Goal: Information Seeking & Learning: Learn about a topic

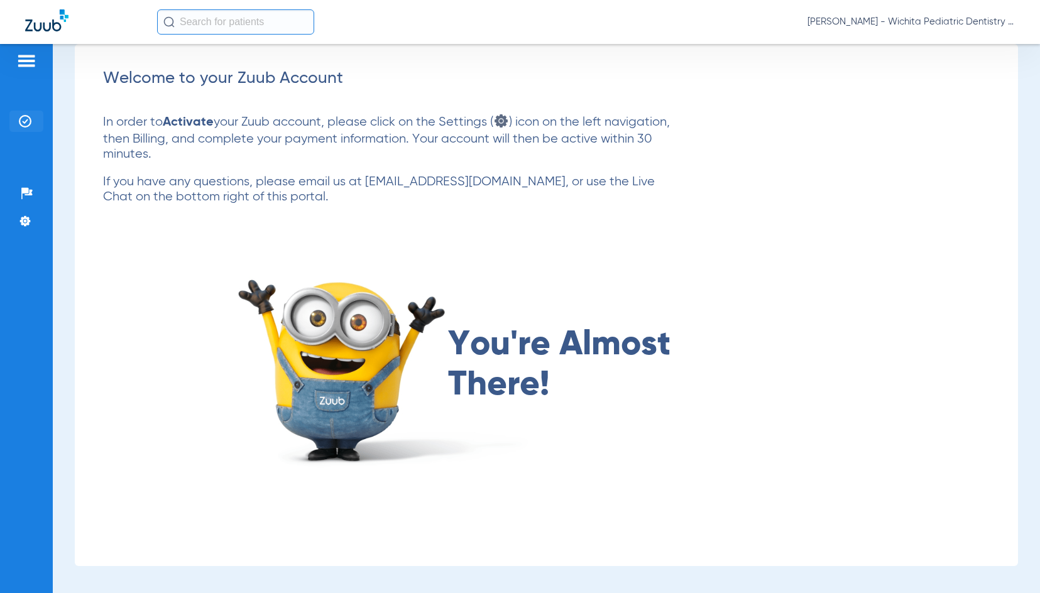
click at [23, 117] on img at bounding box center [25, 121] width 13 height 13
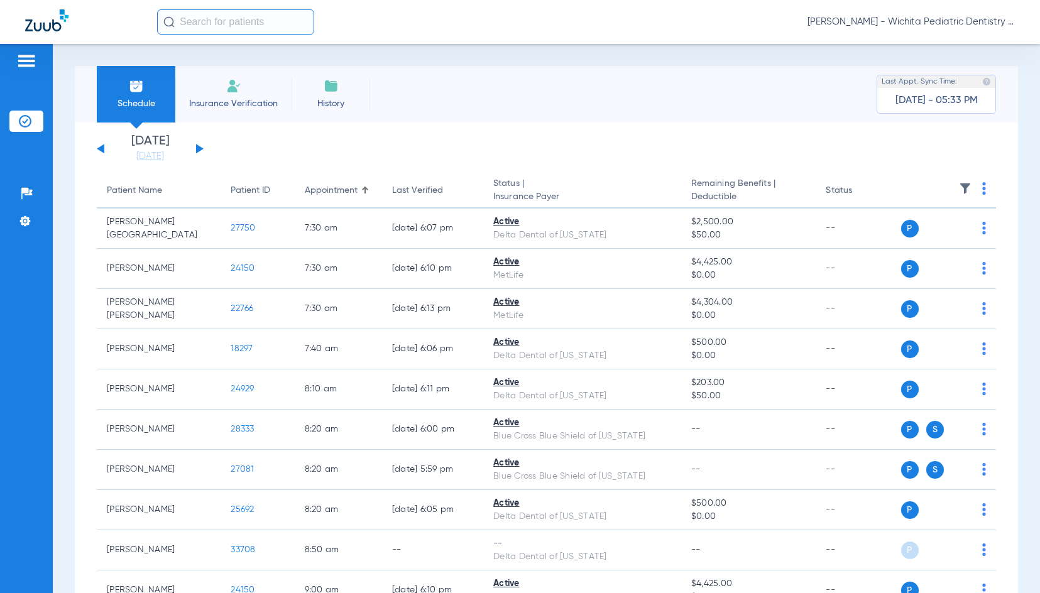
click at [200, 147] on button at bounding box center [200, 148] width 8 height 9
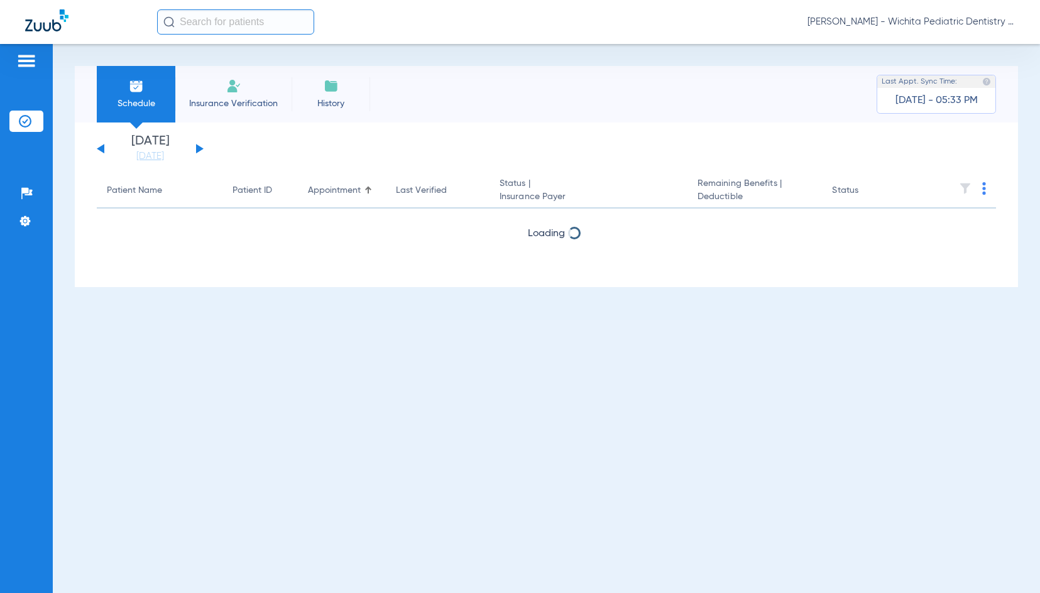
click at [200, 147] on button at bounding box center [200, 148] width 8 height 9
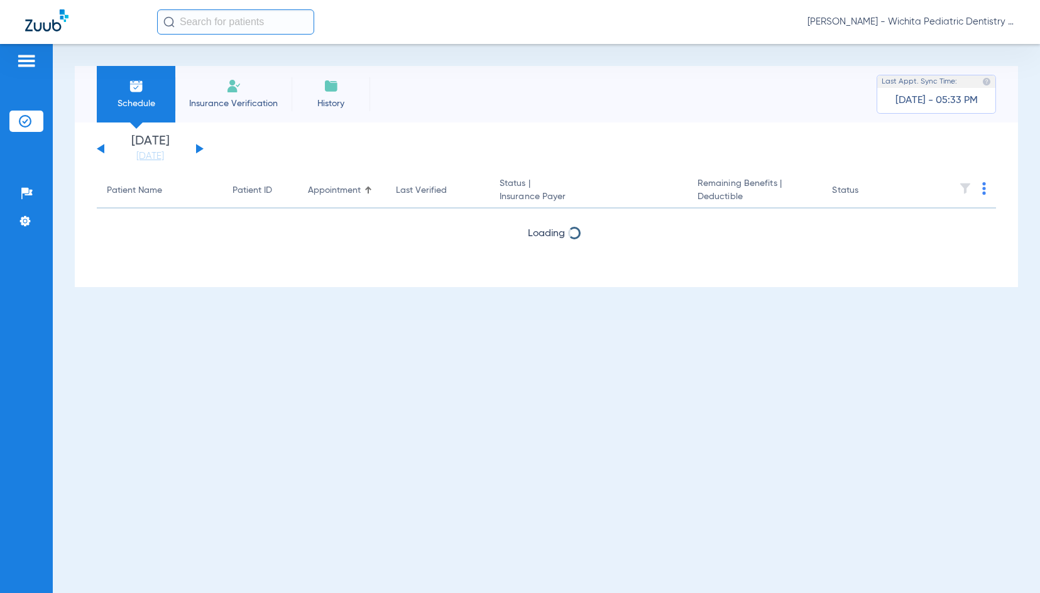
click at [200, 147] on button at bounding box center [200, 148] width 8 height 9
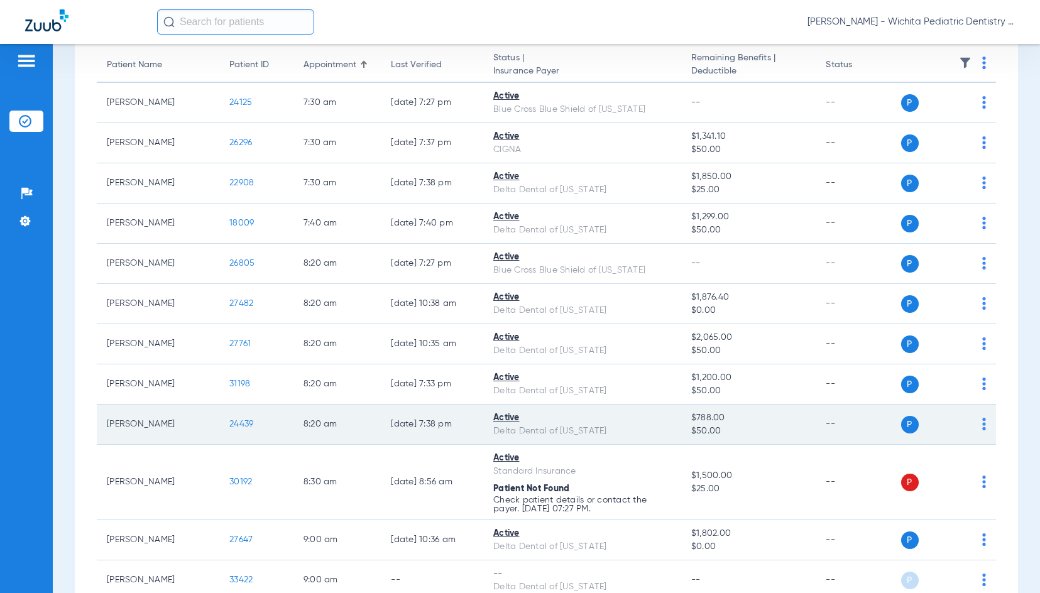
scroll to position [63, 0]
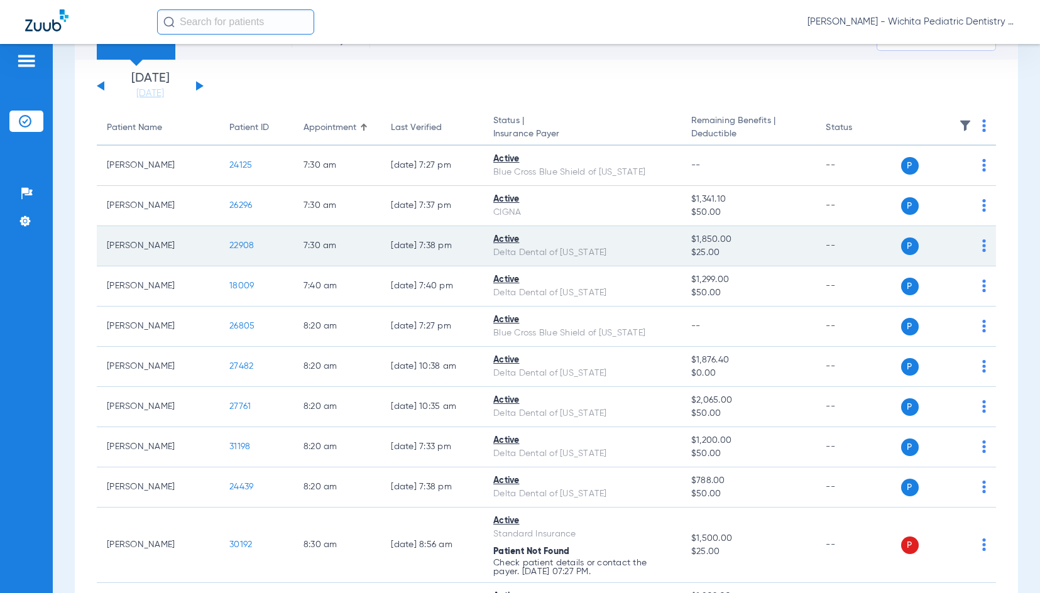
click at [242, 243] on span "22908" at bounding box center [241, 245] width 24 height 9
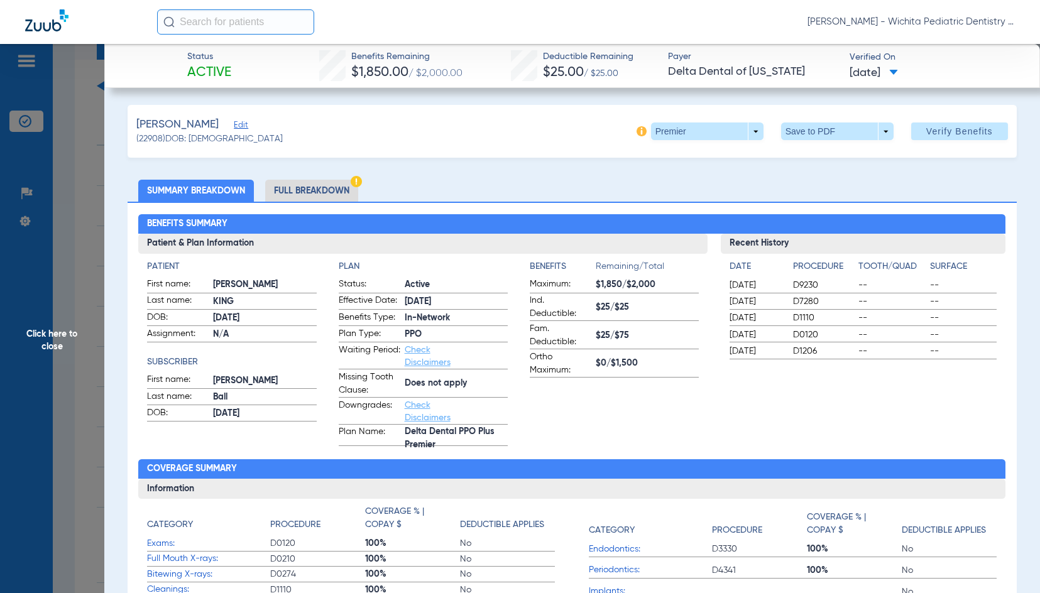
scroll to position [0, 0]
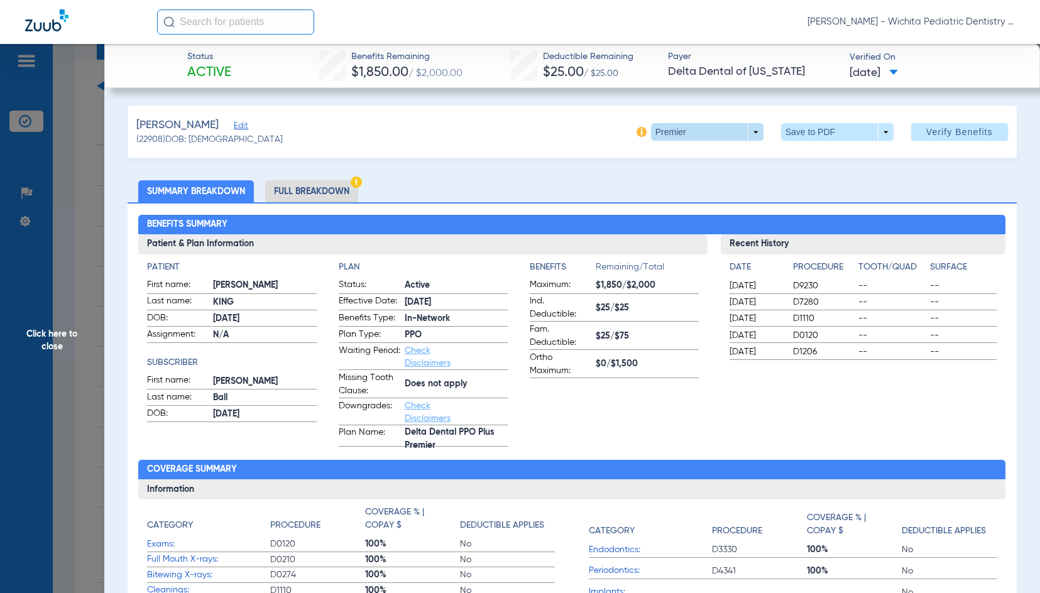
click at [670, 129] on span at bounding box center [707, 132] width 112 height 18
click at [661, 212] on span "PPO" at bounding box center [681, 207] width 58 height 9
click at [329, 188] on li "Full Breakdown" at bounding box center [311, 191] width 93 height 22
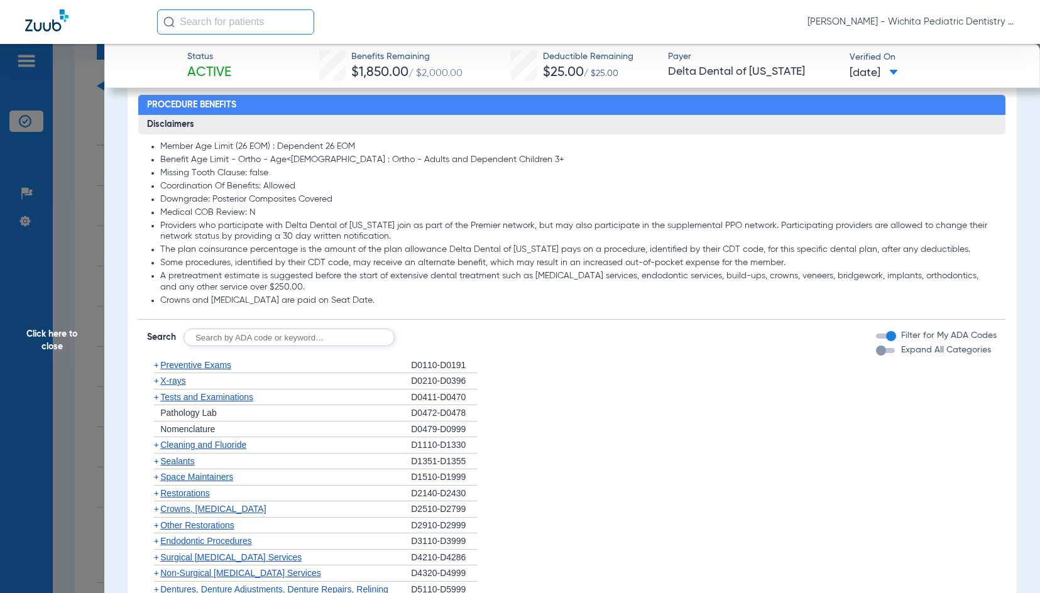
scroll to position [879, 0]
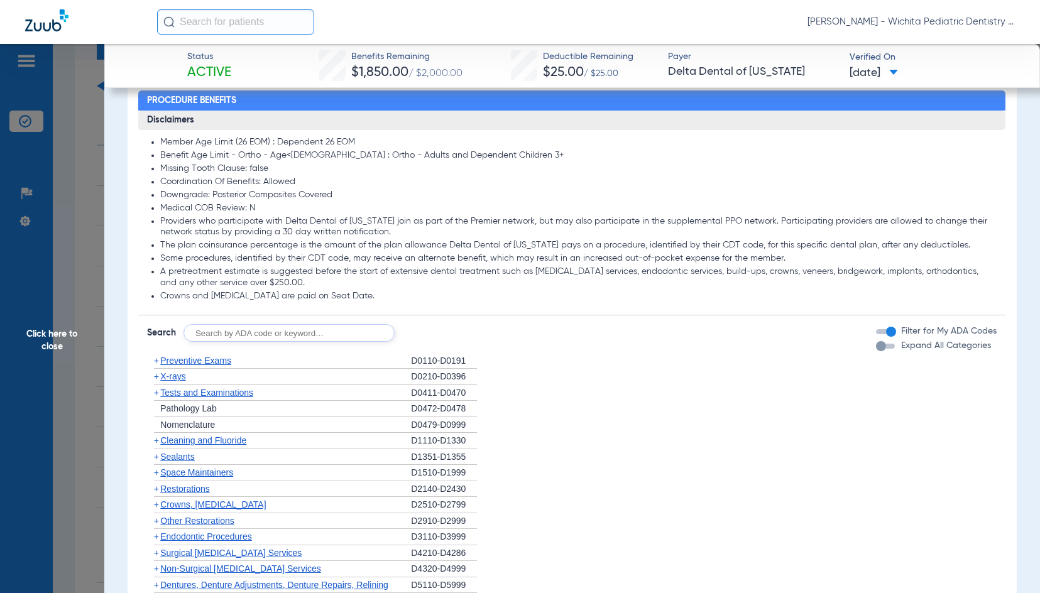
click at [180, 376] on span "X-rays" at bounding box center [172, 376] width 25 height 10
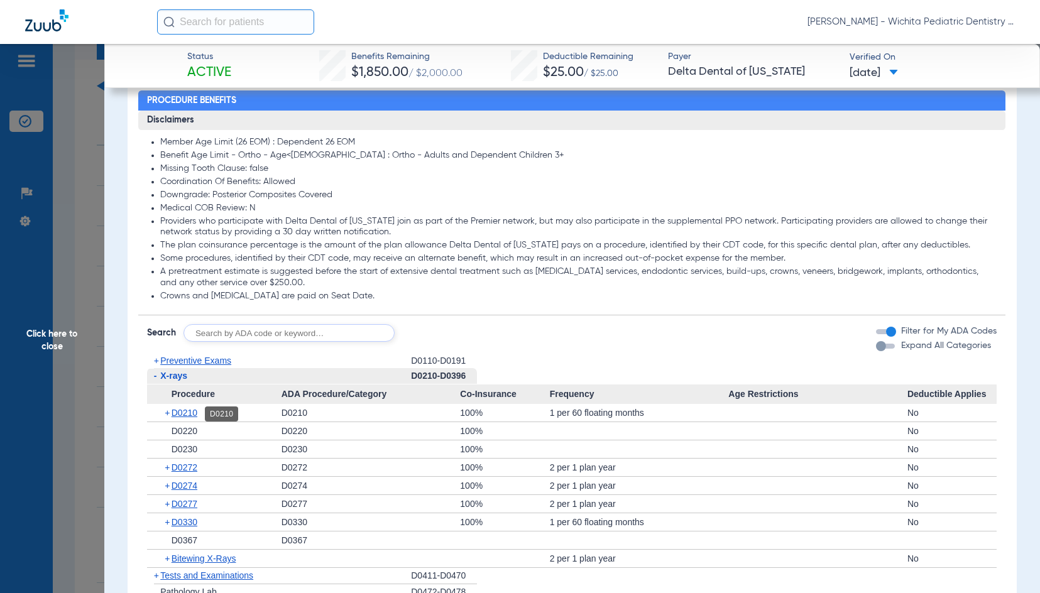
scroll to position [1068, 0]
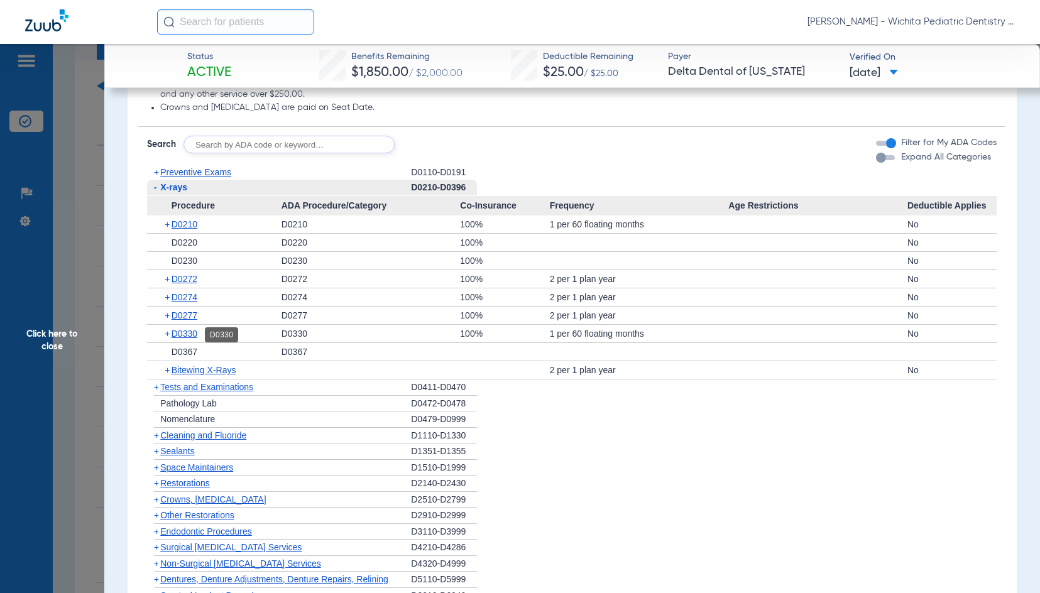
click at [191, 335] on span "D0330" at bounding box center [184, 334] width 26 height 10
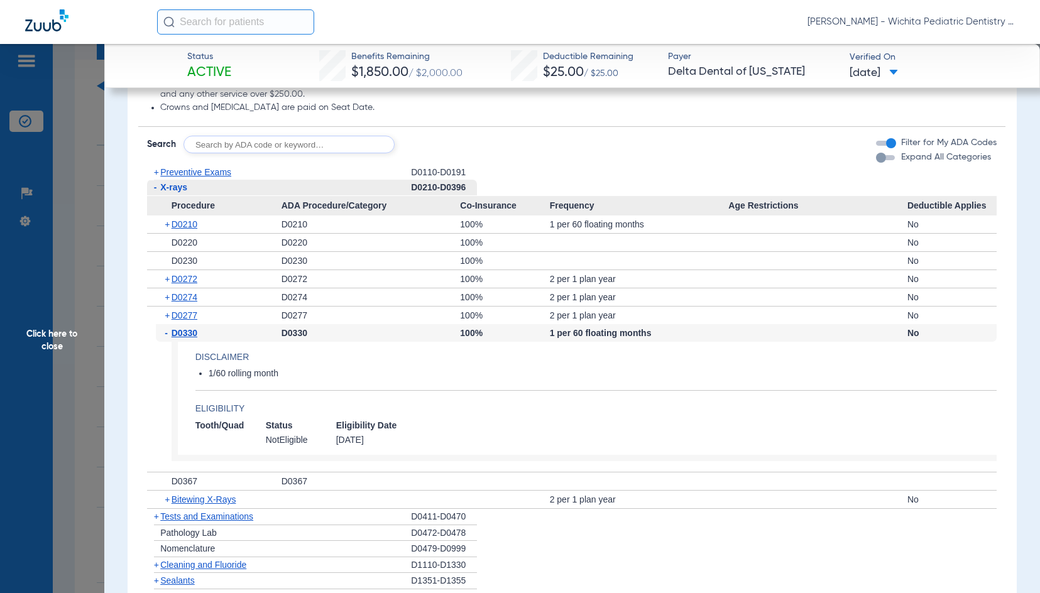
click at [40, 344] on span "Click here to close" at bounding box center [52, 340] width 104 height 593
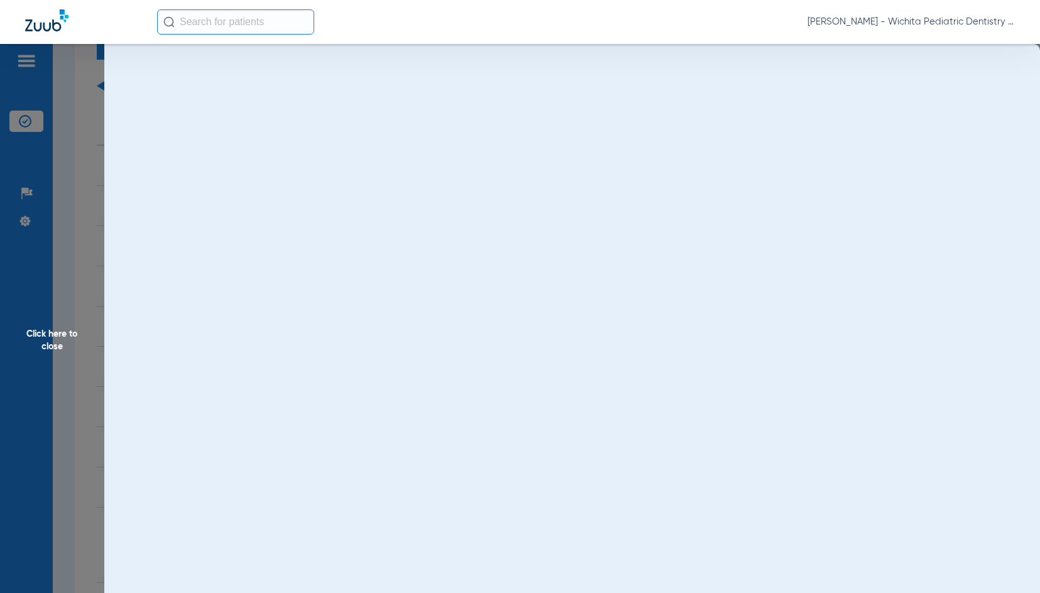
scroll to position [0, 0]
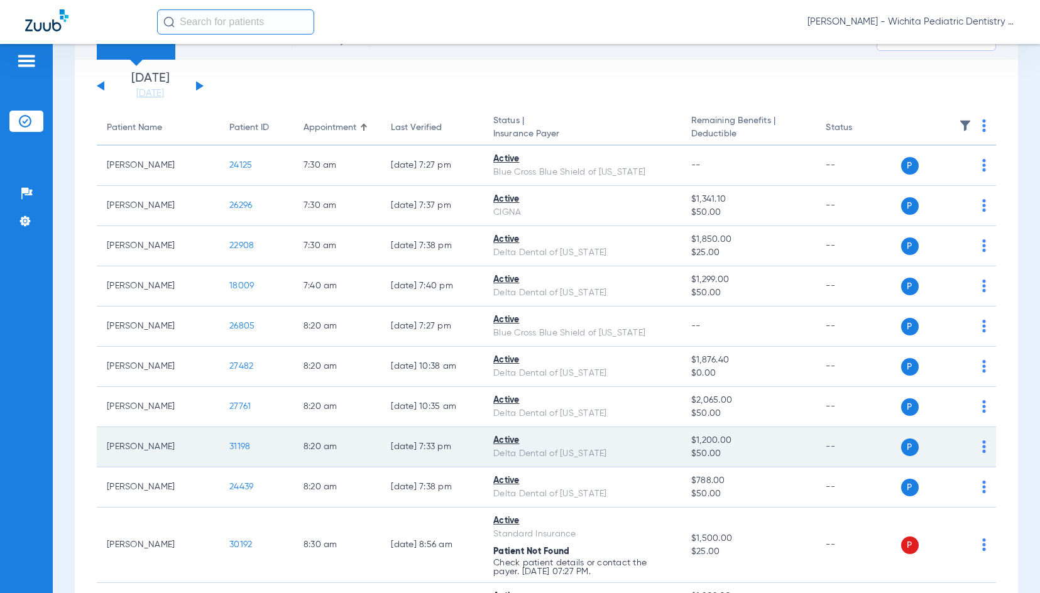
click at [230, 445] on span "31198" at bounding box center [239, 446] width 21 height 9
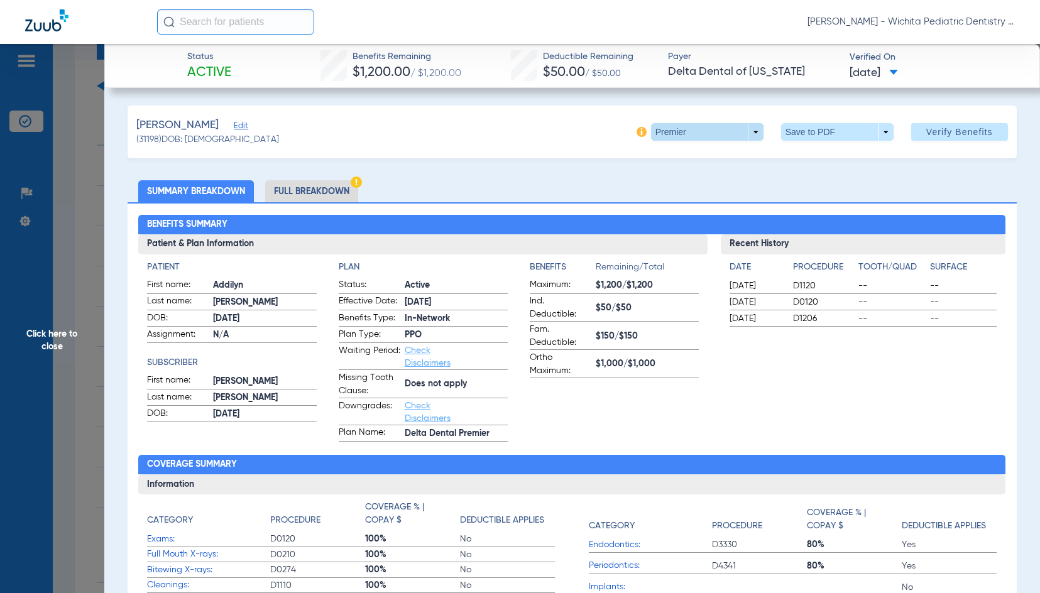
click at [696, 133] on span at bounding box center [707, 132] width 30 height 30
click at [692, 183] on span "Premier" at bounding box center [681, 182] width 58 height 9
click at [710, 132] on span at bounding box center [707, 132] width 30 height 30
click at [685, 400] on div at bounding box center [520, 296] width 1040 height 593
click at [651, 130] on span at bounding box center [707, 132] width 112 height 18
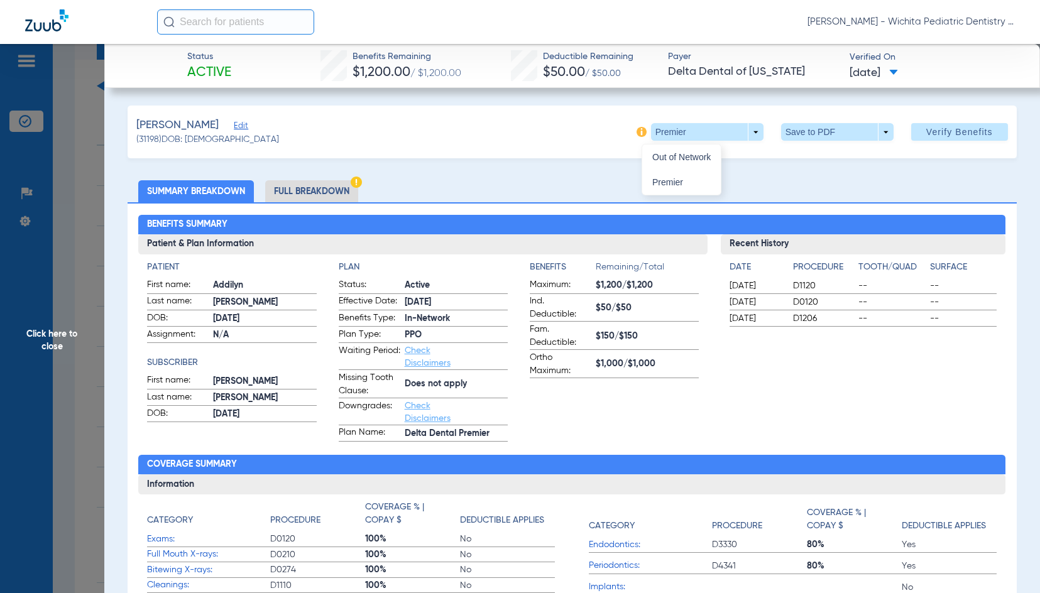
click at [300, 189] on div at bounding box center [520, 296] width 1040 height 593
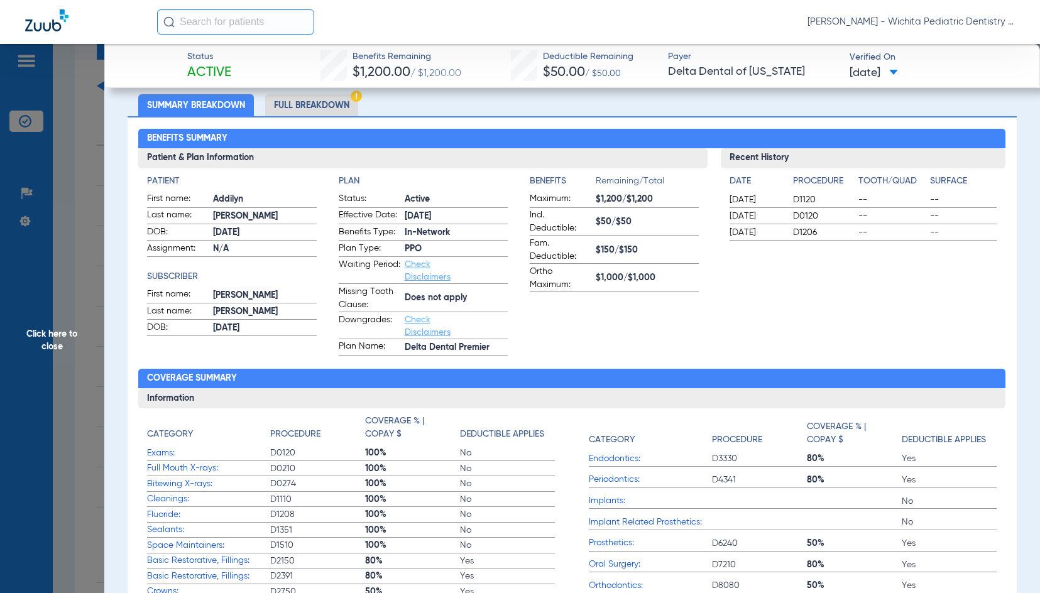
scroll to position [188, 0]
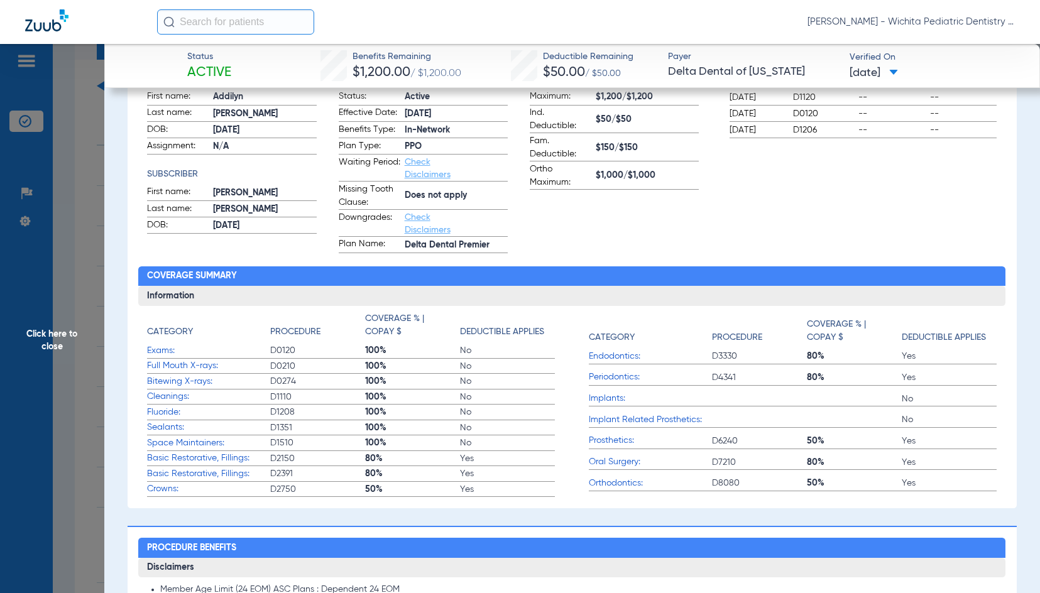
click at [58, 341] on span "Click here to close" at bounding box center [52, 340] width 104 height 593
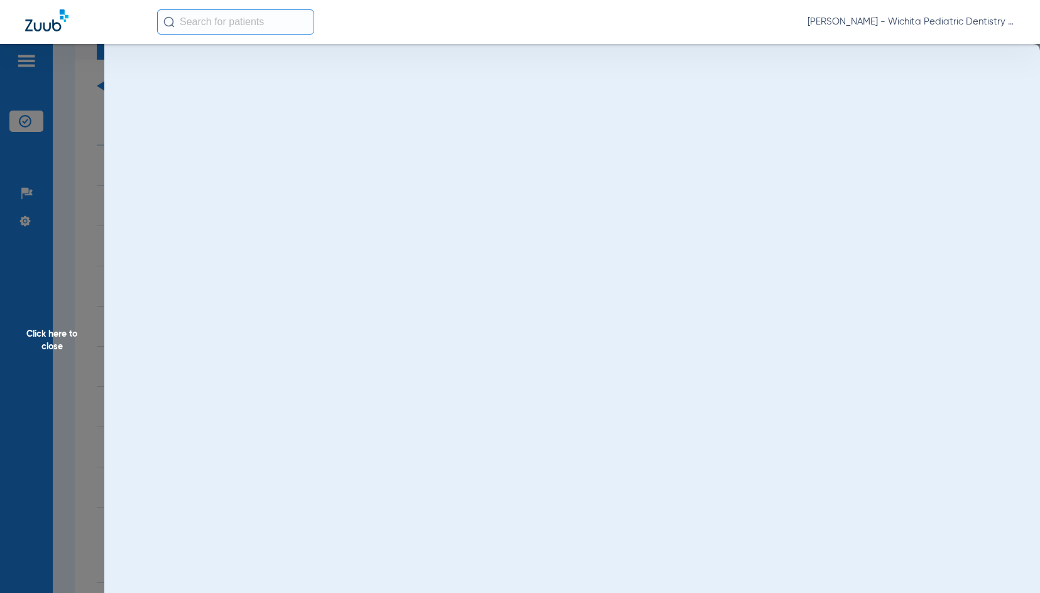
scroll to position [0, 0]
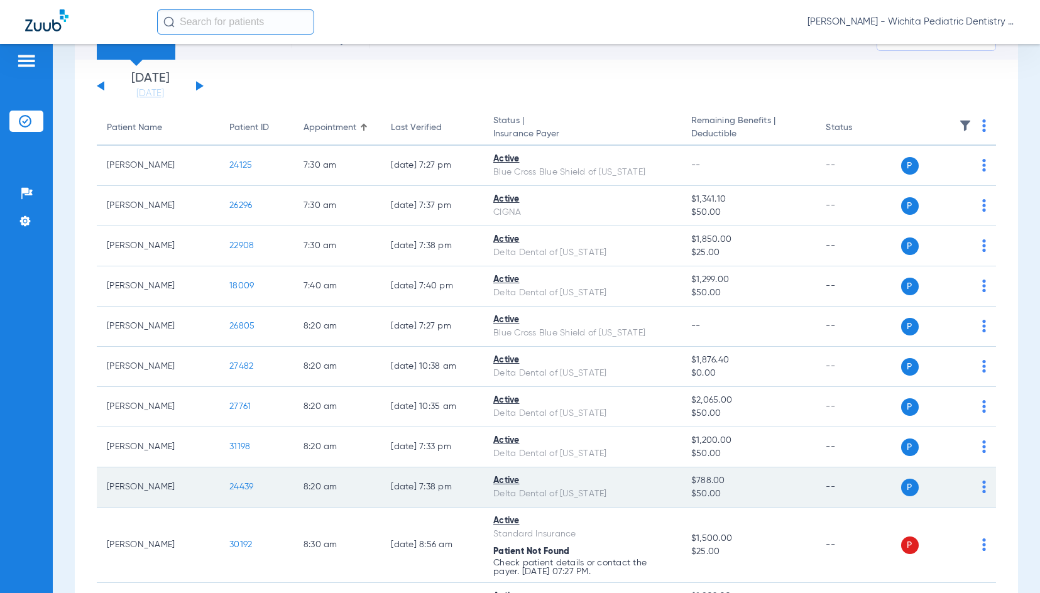
click at [236, 491] on span "24439" at bounding box center [241, 486] width 24 height 9
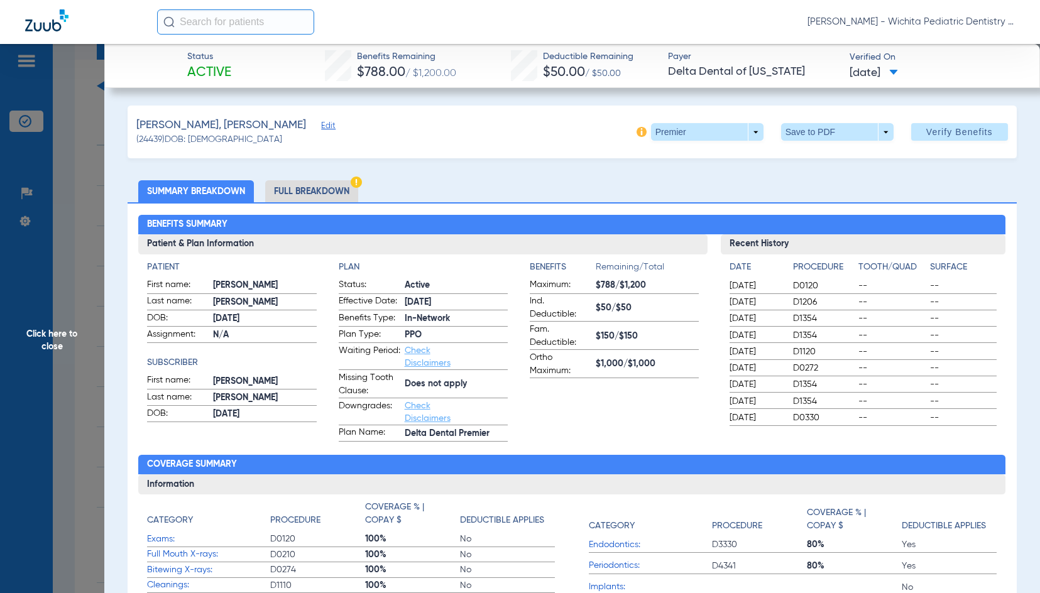
click at [332, 192] on li "Full Breakdown" at bounding box center [311, 191] width 93 height 22
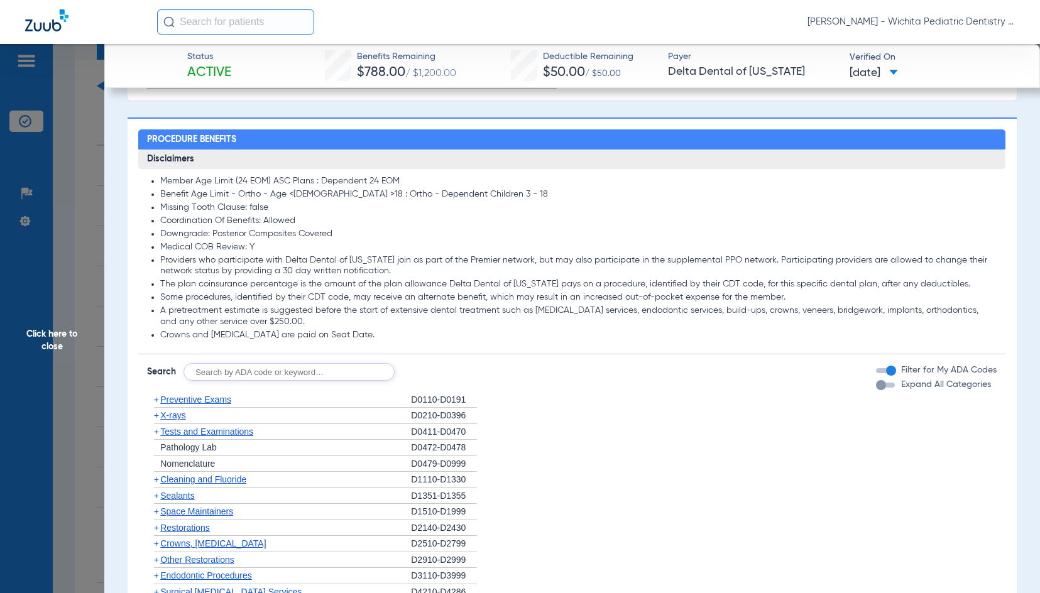
scroll to position [879, 0]
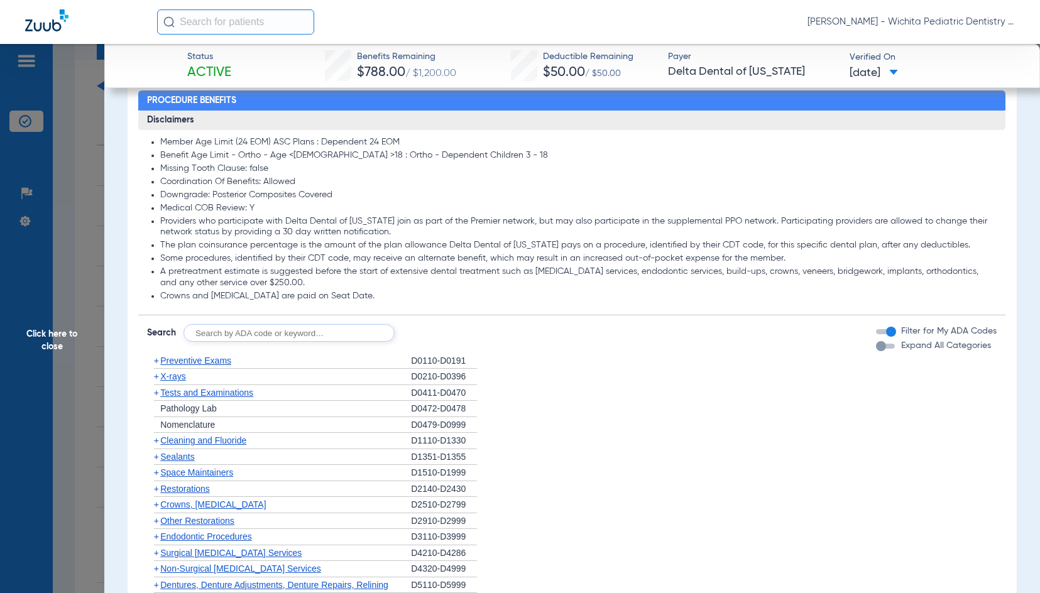
click at [180, 378] on span "X-rays" at bounding box center [172, 376] width 25 height 10
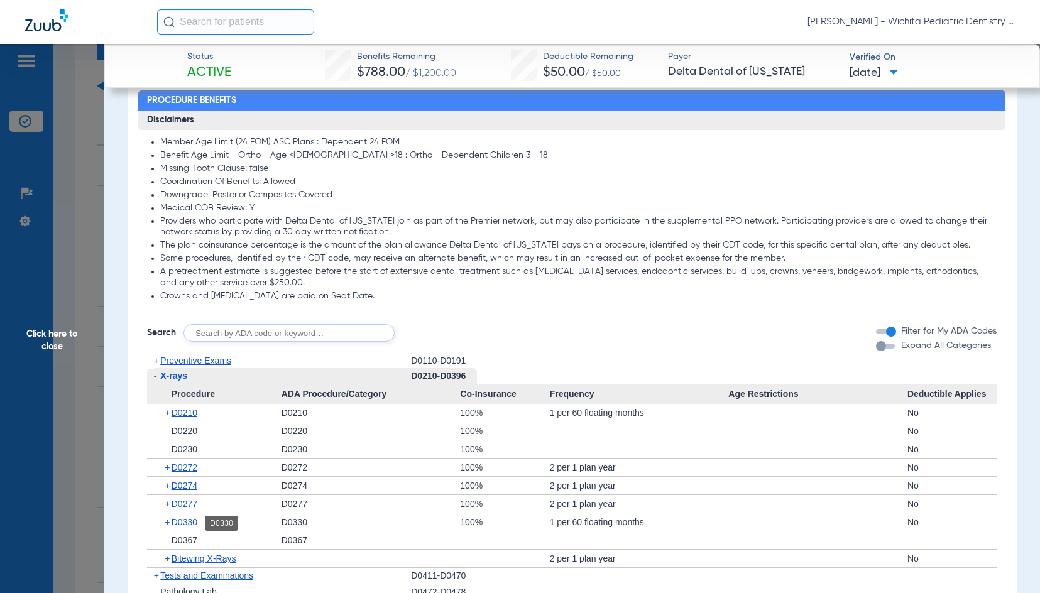
click at [185, 519] on span "D0330" at bounding box center [184, 522] width 26 height 10
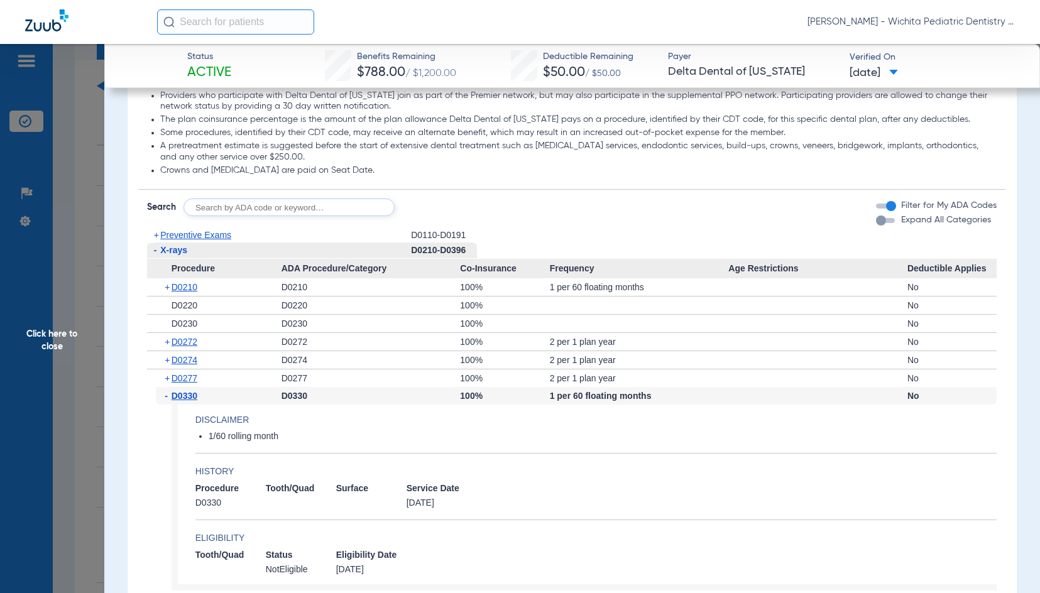
scroll to position [1068, 0]
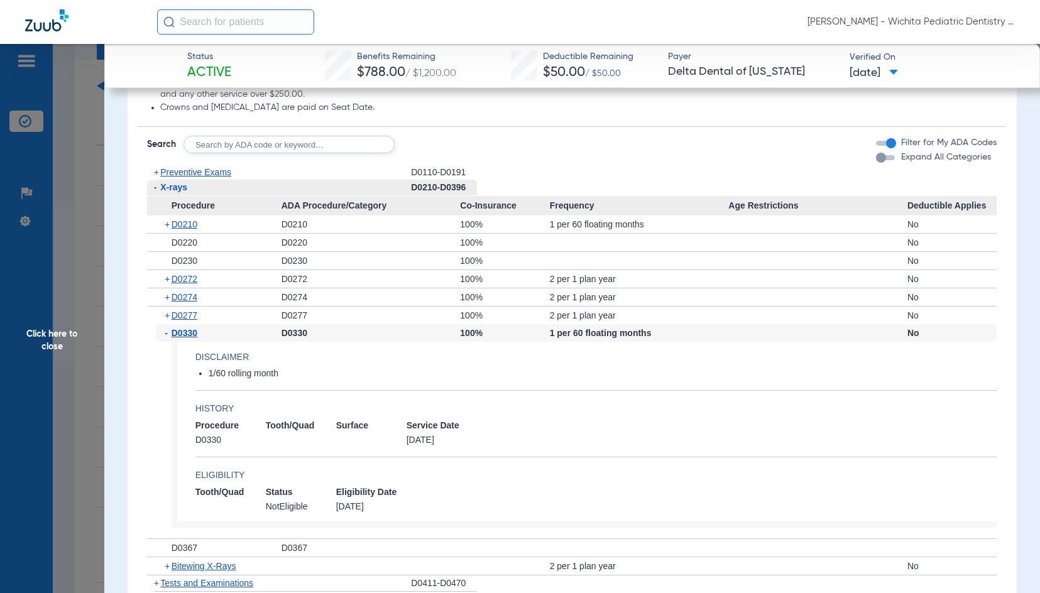
drag, startPoint x: 43, startPoint y: 329, endPoint x: 31, endPoint y: 337, distance: 14.5
click at [43, 329] on span "Click here to close" at bounding box center [52, 340] width 104 height 593
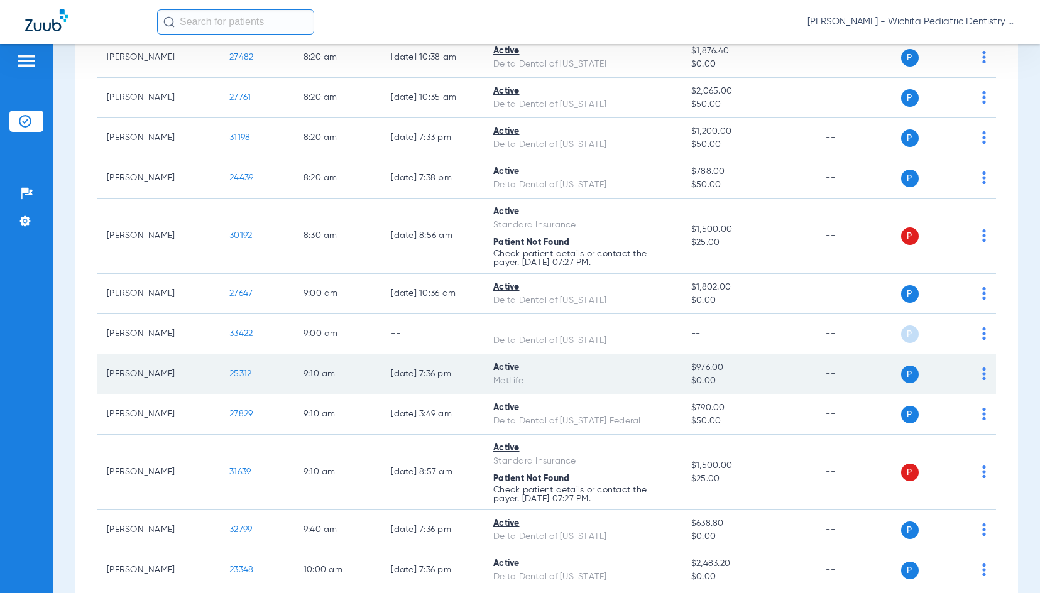
scroll to position [377, 0]
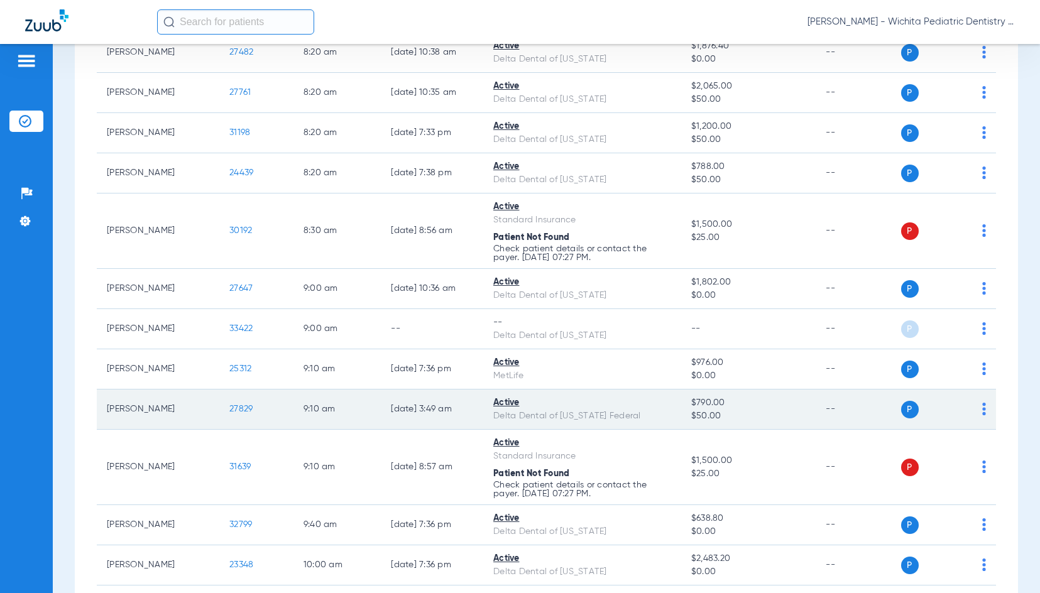
click at [238, 410] on span "27829" at bounding box center [240, 409] width 23 height 9
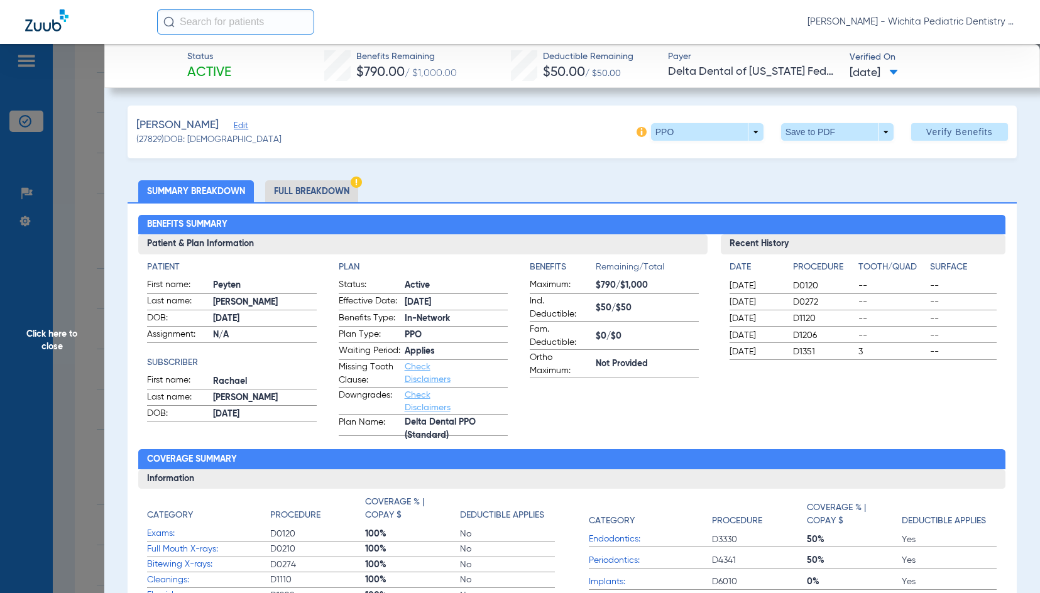
click at [36, 342] on span "Click here to close" at bounding box center [52, 340] width 104 height 593
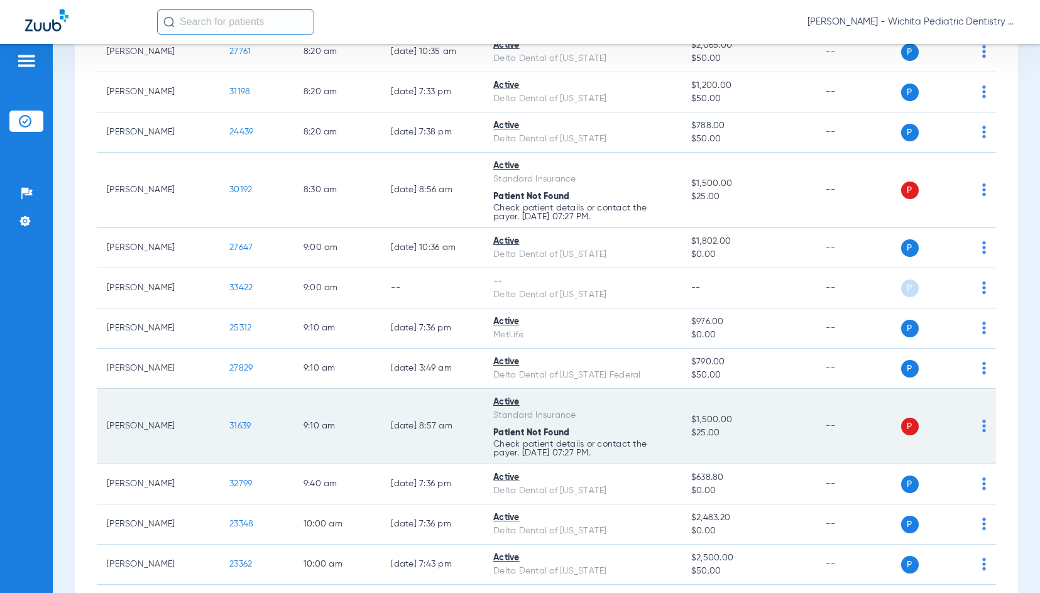
scroll to position [440, 0]
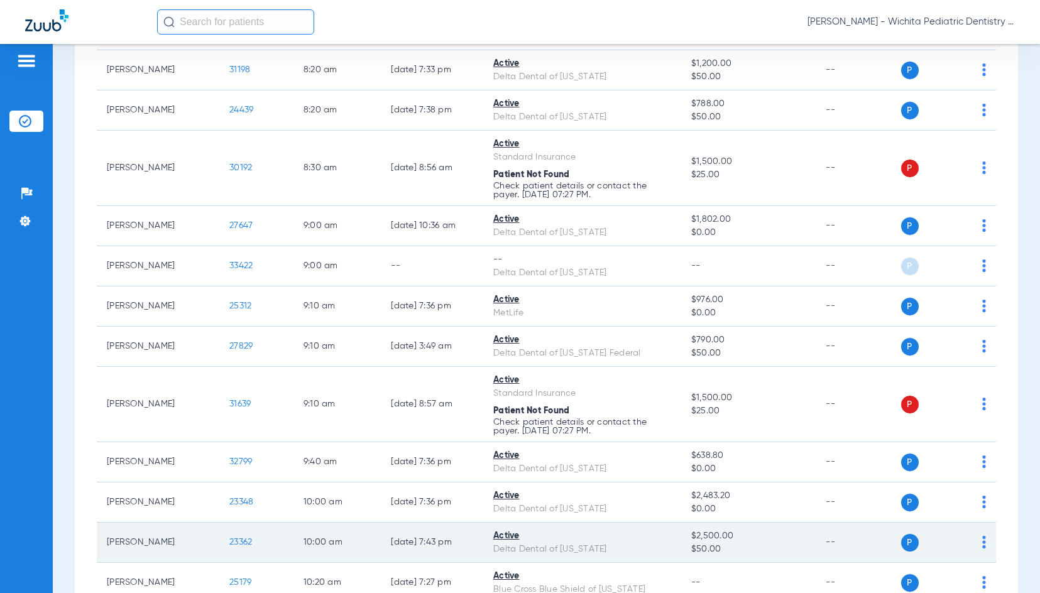
click at [240, 541] on span "23362" at bounding box center [240, 542] width 23 height 9
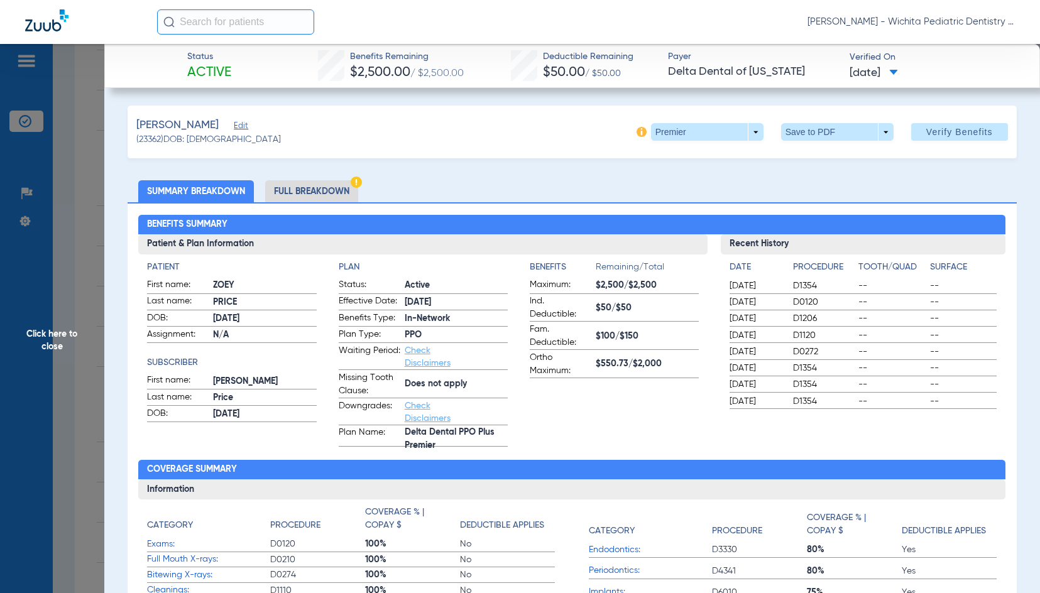
click at [309, 190] on li "Full Breakdown" at bounding box center [311, 191] width 93 height 22
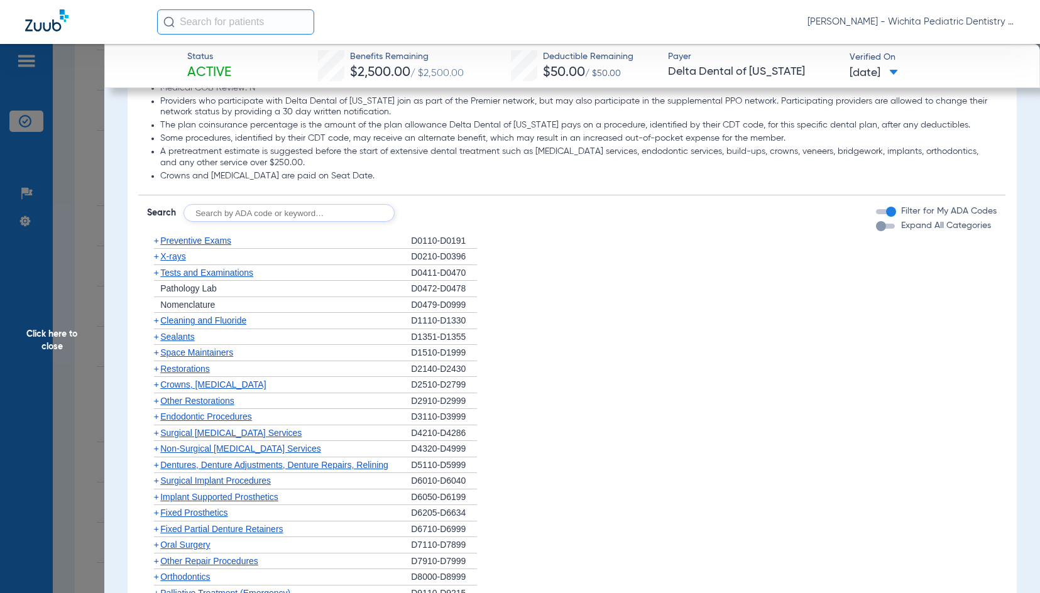
scroll to position [1005, 0]
click at [181, 254] on span "X-rays" at bounding box center [172, 256] width 25 height 10
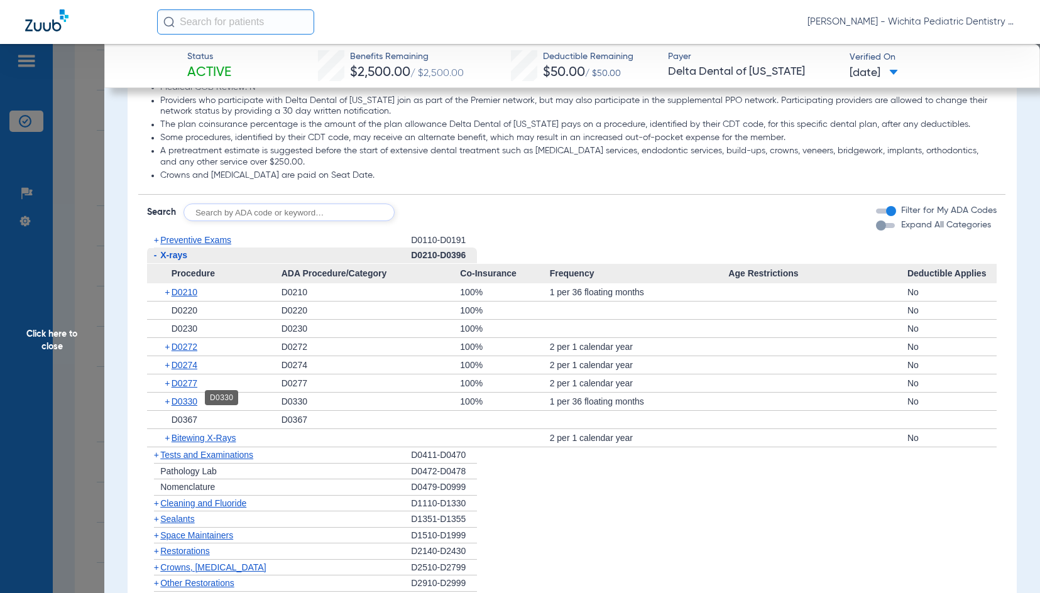
click at [189, 398] on span "D0330" at bounding box center [184, 401] width 26 height 10
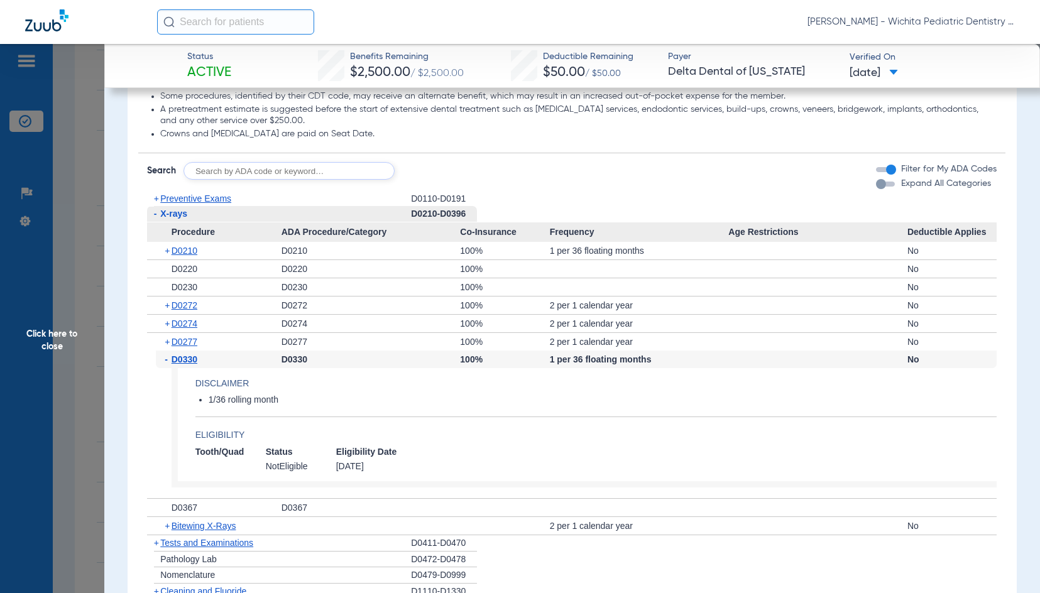
scroll to position [1068, 0]
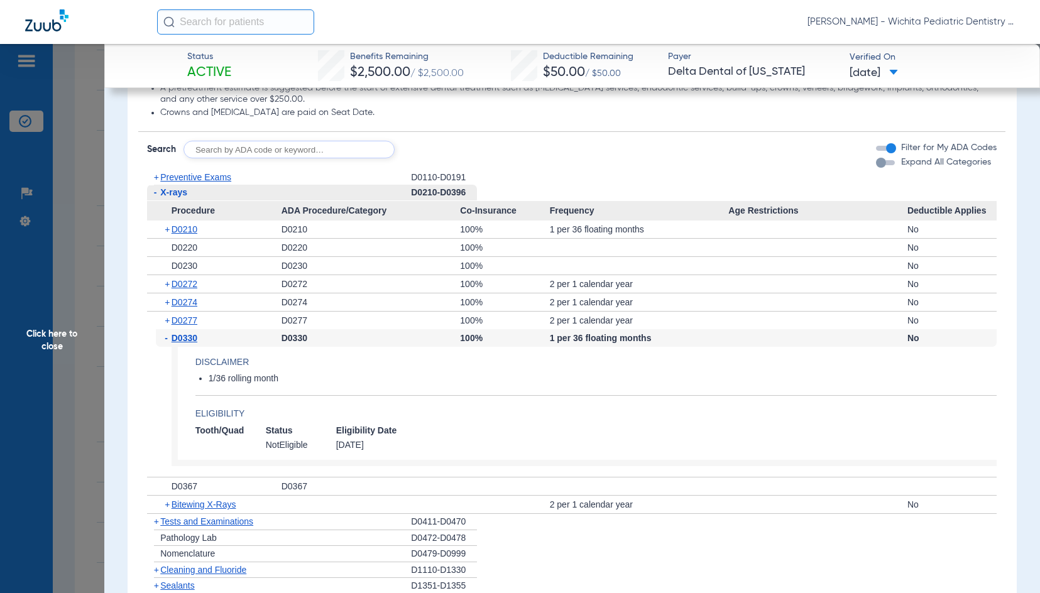
click at [63, 345] on span "Click here to close" at bounding box center [52, 340] width 104 height 593
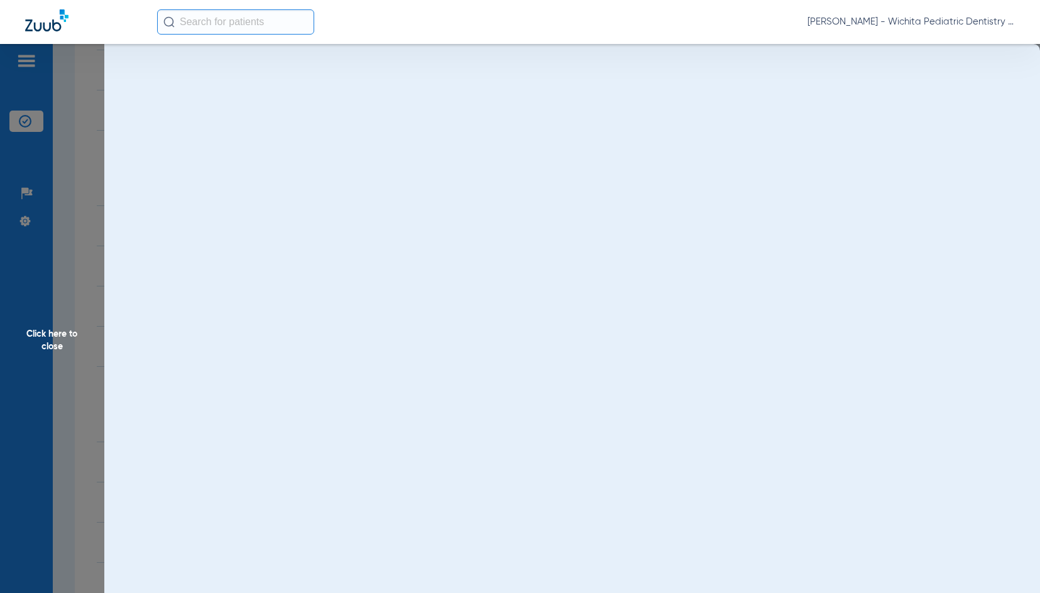
scroll to position [0, 0]
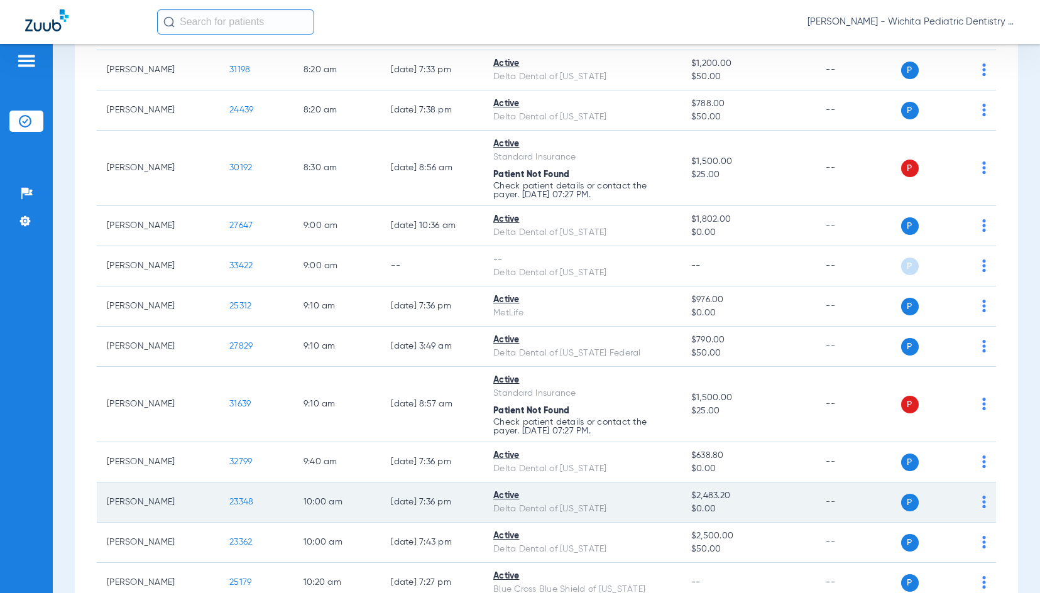
click at [239, 506] on span "23348" at bounding box center [241, 502] width 24 height 9
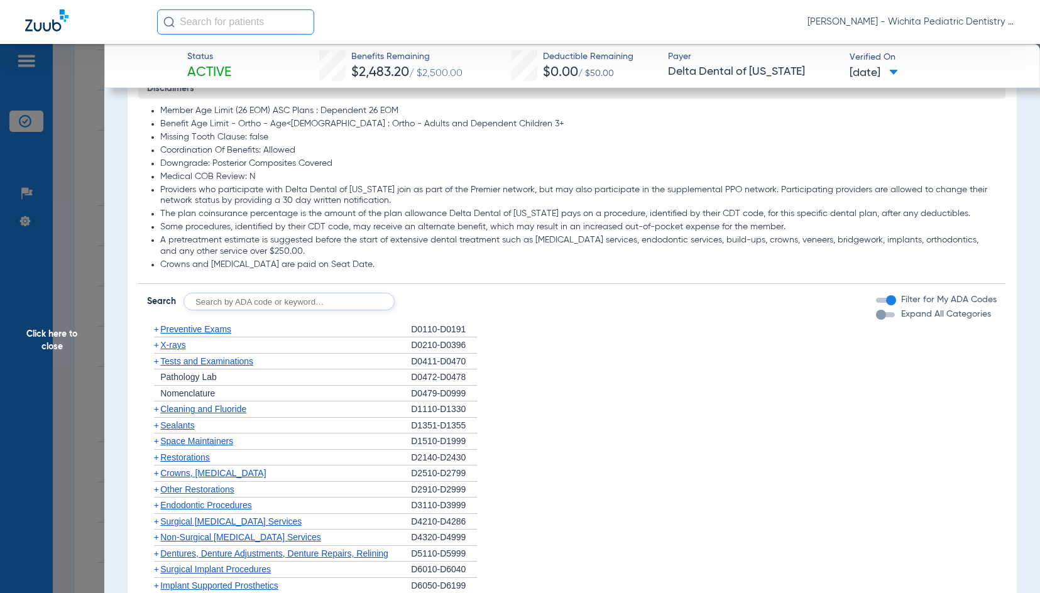
scroll to position [691, 0]
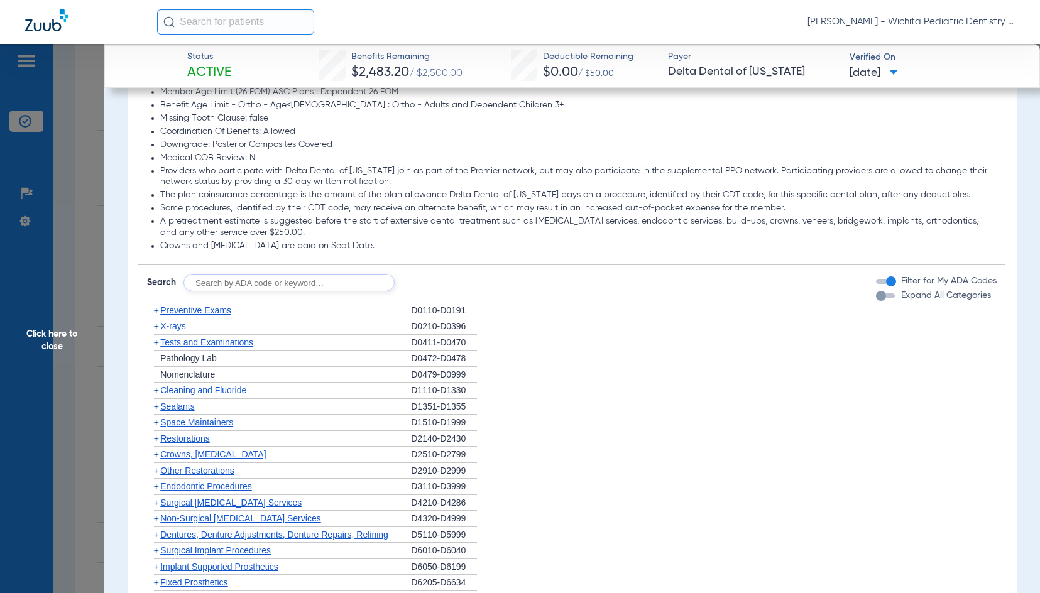
click at [175, 328] on span "X-rays" at bounding box center [172, 326] width 25 height 10
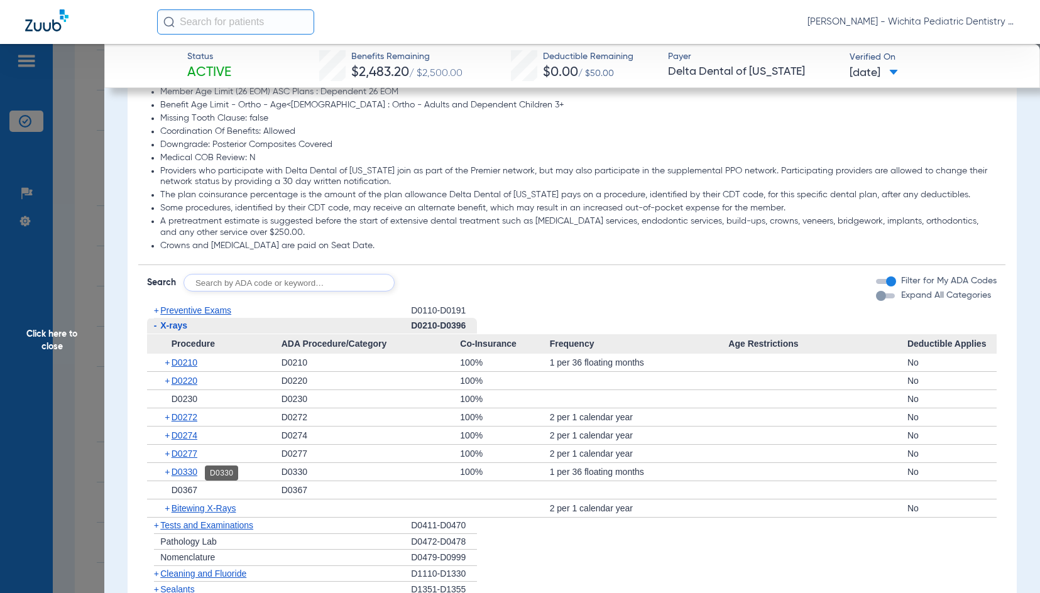
click at [184, 471] on span "D0330" at bounding box center [184, 472] width 26 height 10
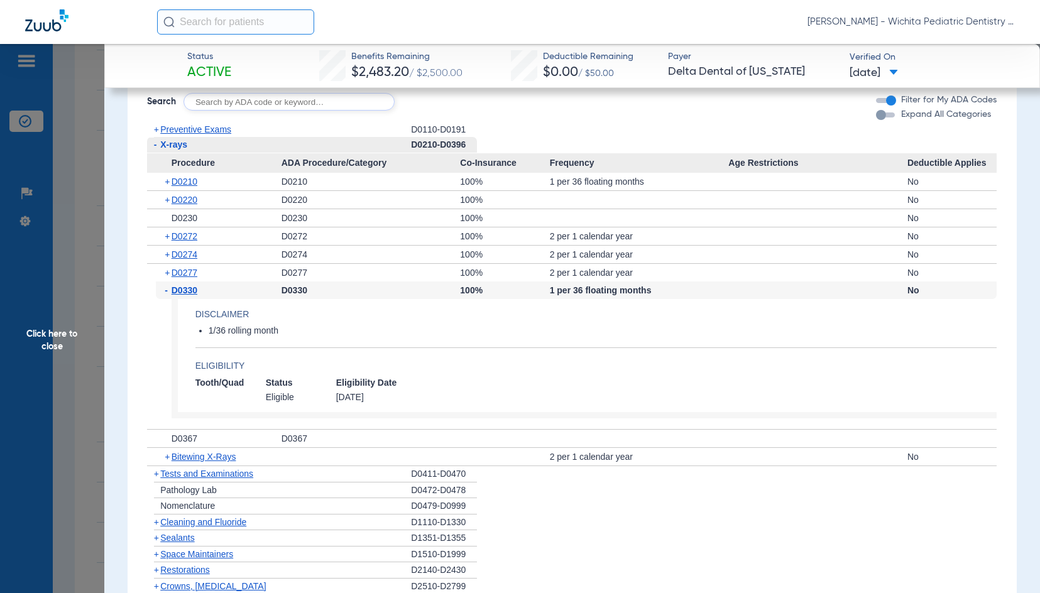
scroll to position [879, 0]
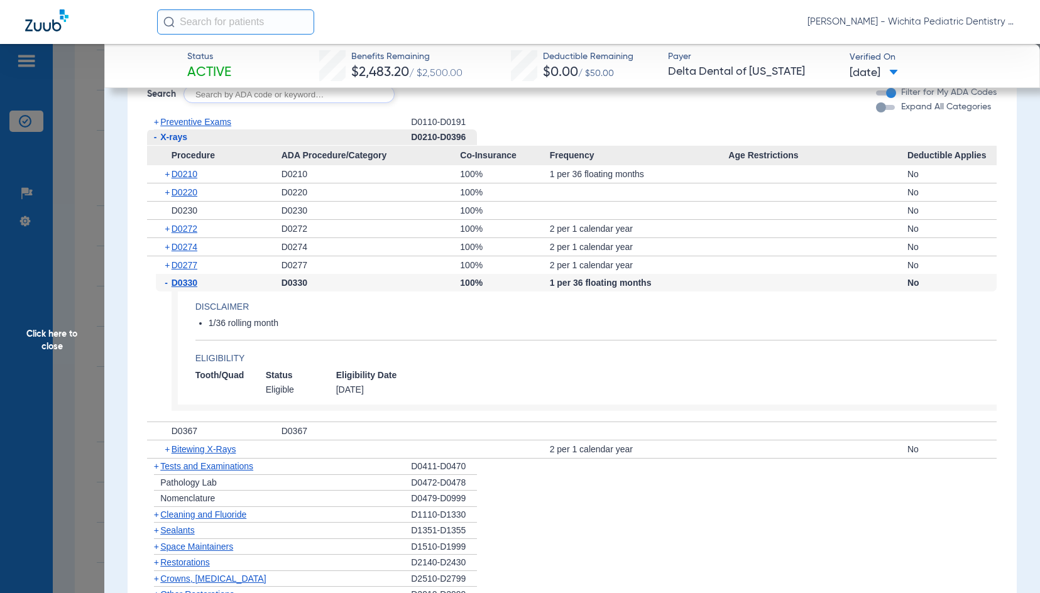
drag, startPoint x: 52, startPoint y: 332, endPoint x: 47, endPoint y: 347, distance: 16.3
click at [52, 332] on span "Click here to close" at bounding box center [52, 340] width 104 height 593
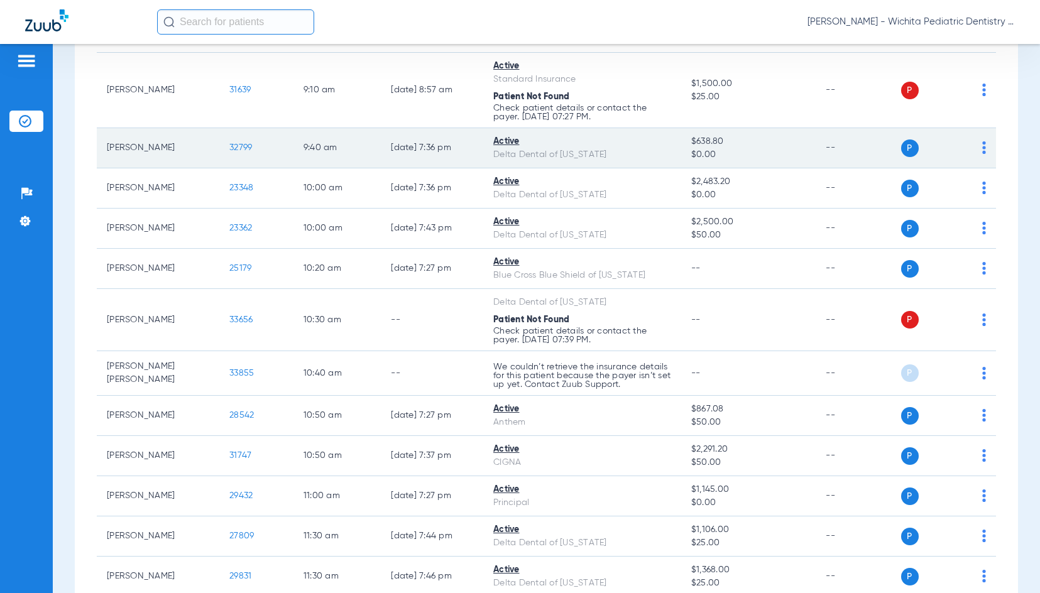
scroll to position [817, 0]
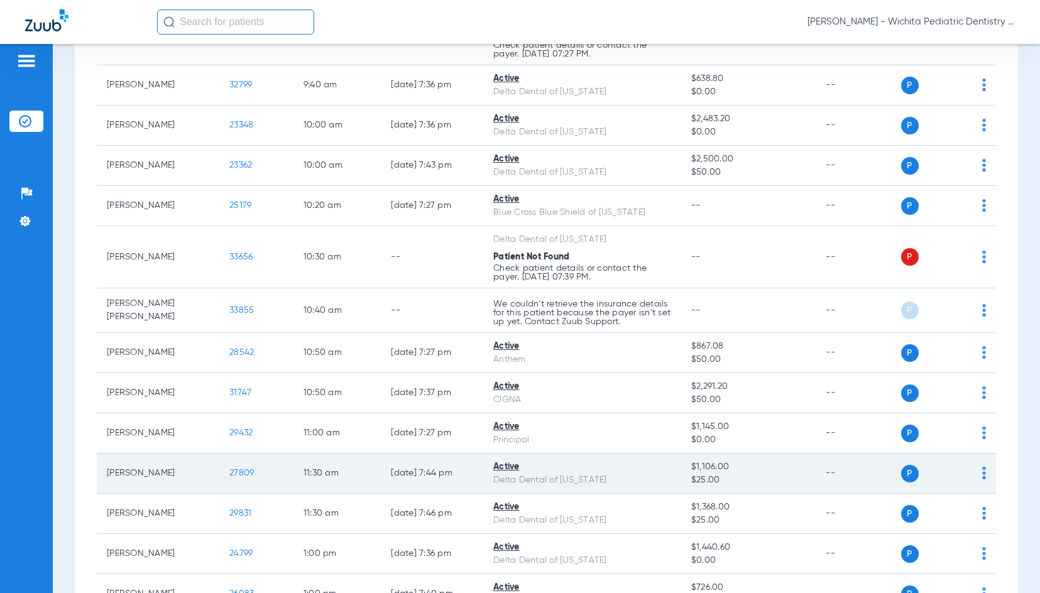
click at [236, 473] on span "27809" at bounding box center [241, 473] width 24 height 9
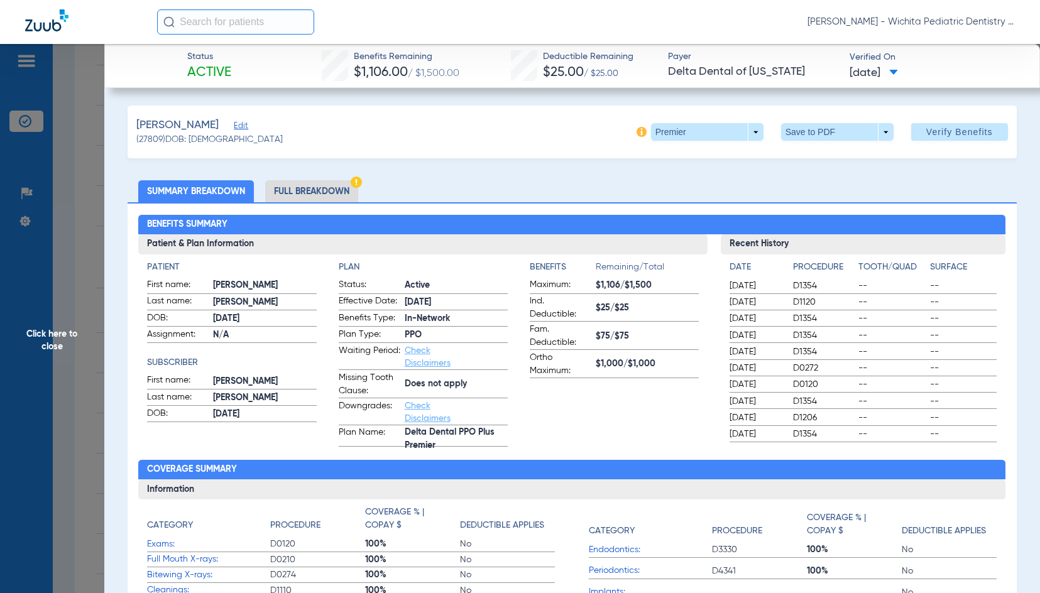
click at [722, 117] on div "[PERSON_NAME] Edit (27809) DOB: [DEMOGRAPHIC_DATA] Premier arrow_drop_down Save…" at bounding box center [572, 132] width 889 height 53
click at [711, 129] on span at bounding box center [707, 132] width 30 height 30
drag, startPoint x: 693, startPoint y: 194, endPoint x: 684, endPoint y: 214, distance: 21.9
click at [684, 214] on div "Out of Network Premier PPO" at bounding box center [681, 181] width 79 height 75
click at [684, 215] on h2 "Benefits Summary" at bounding box center [571, 225] width 867 height 20
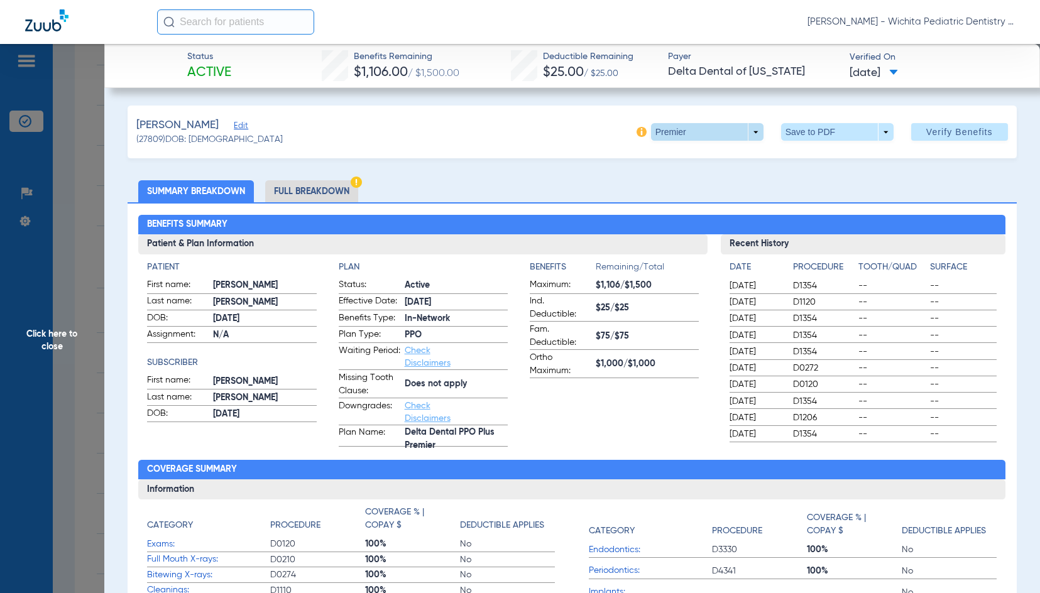
click at [692, 135] on span at bounding box center [707, 132] width 30 height 30
click at [675, 200] on button "PPO" at bounding box center [681, 207] width 79 height 25
click at [300, 190] on li "Full Breakdown" at bounding box center [311, 191] width 93 height 22
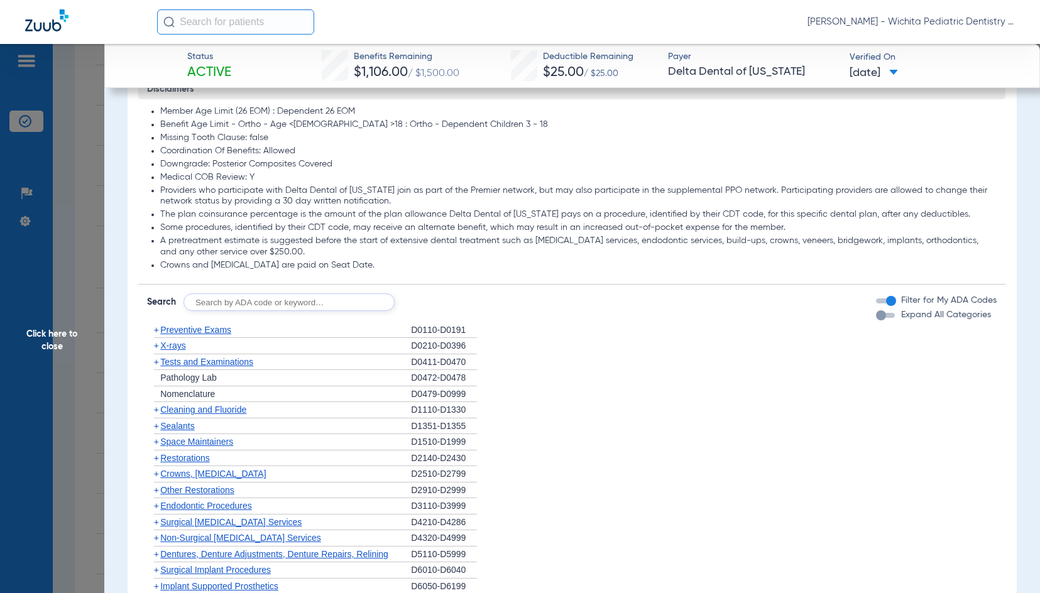
scroll to position [942, 0]
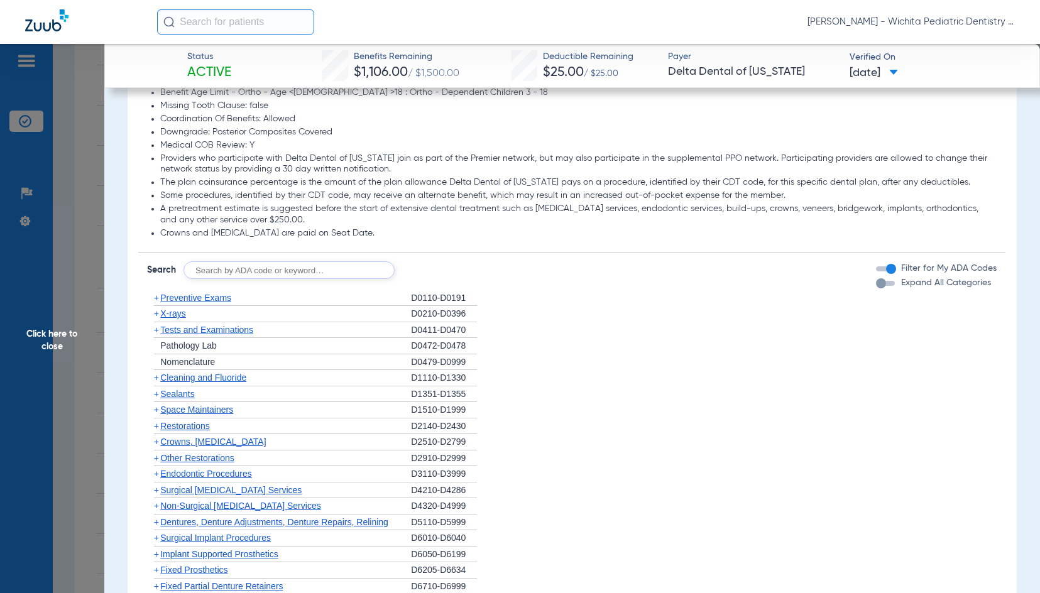
click at [181, 312] on span "X-rays" at bounding box center [172, 313] width 25 height 10
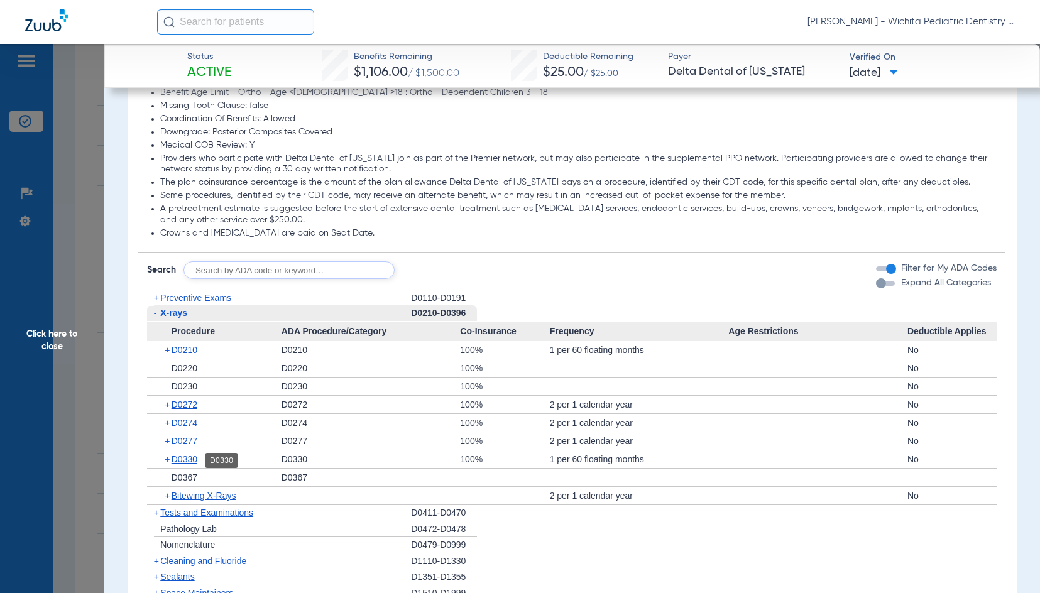
click at [187, 460] on span "D0330" at bounding box center [184, 459] width 26 height 10
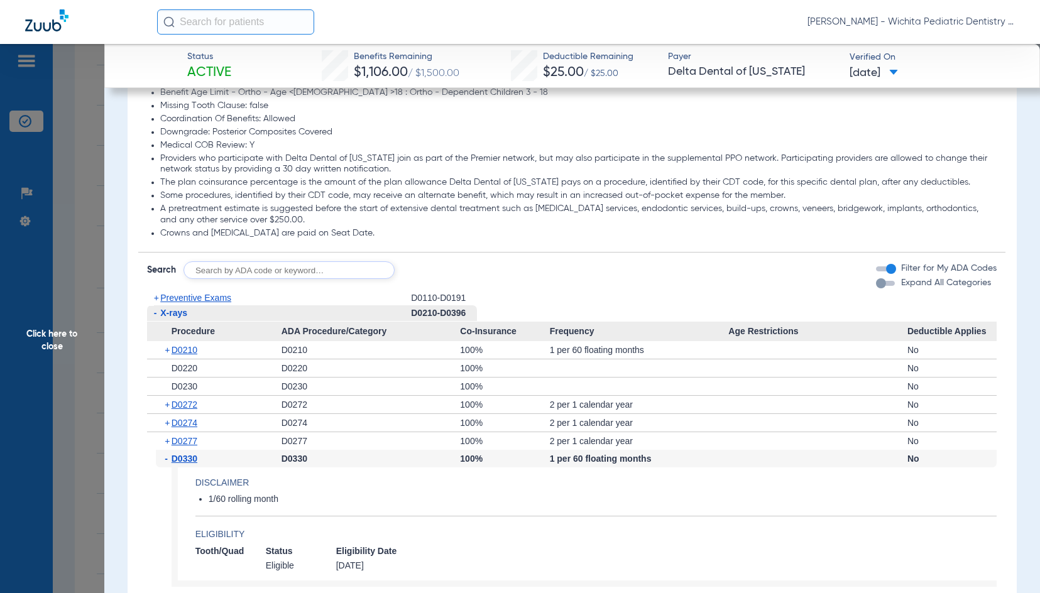
scroll to position [1131, 0]
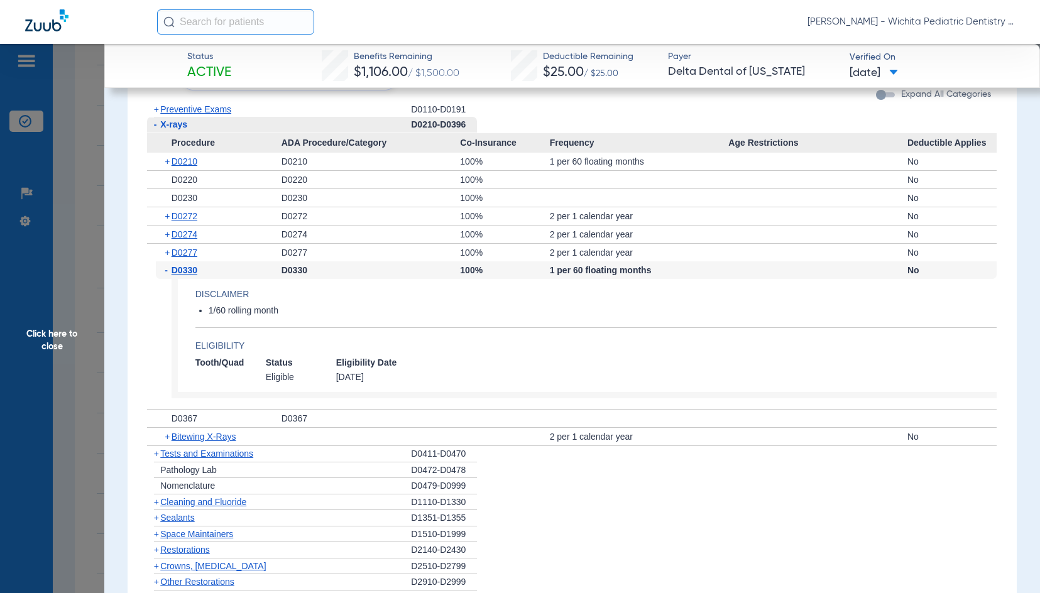
drag, startPoint x: 60, startPoint y: 333, endPoint x: 57, endPoint y: 355, distance: 22.3
click at [60, 333] on span "Click here to close" at bounding box center [52, 340] width 104 height 593
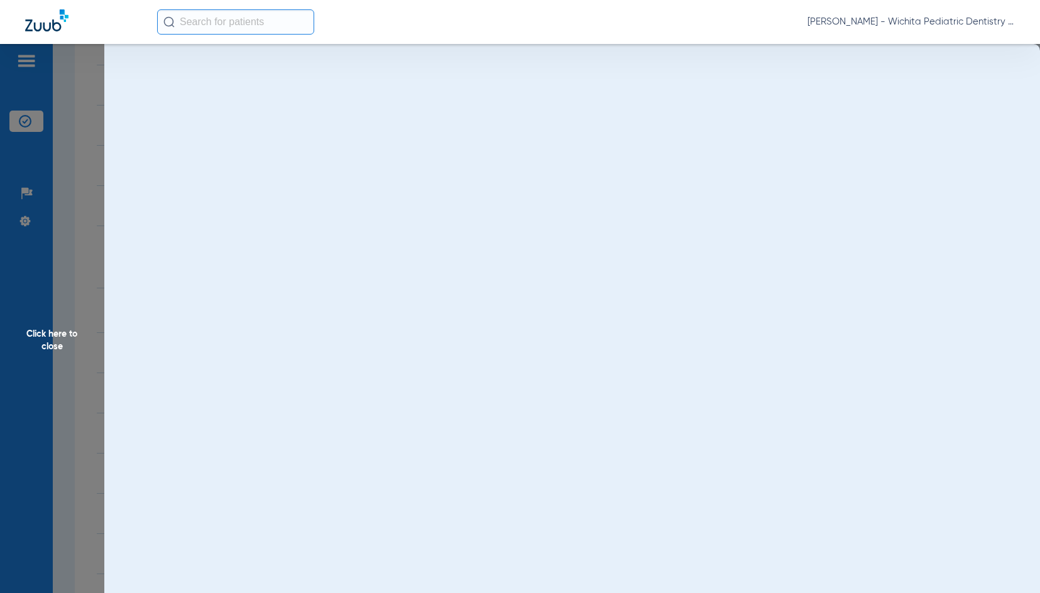
scroll to position [0, 0]
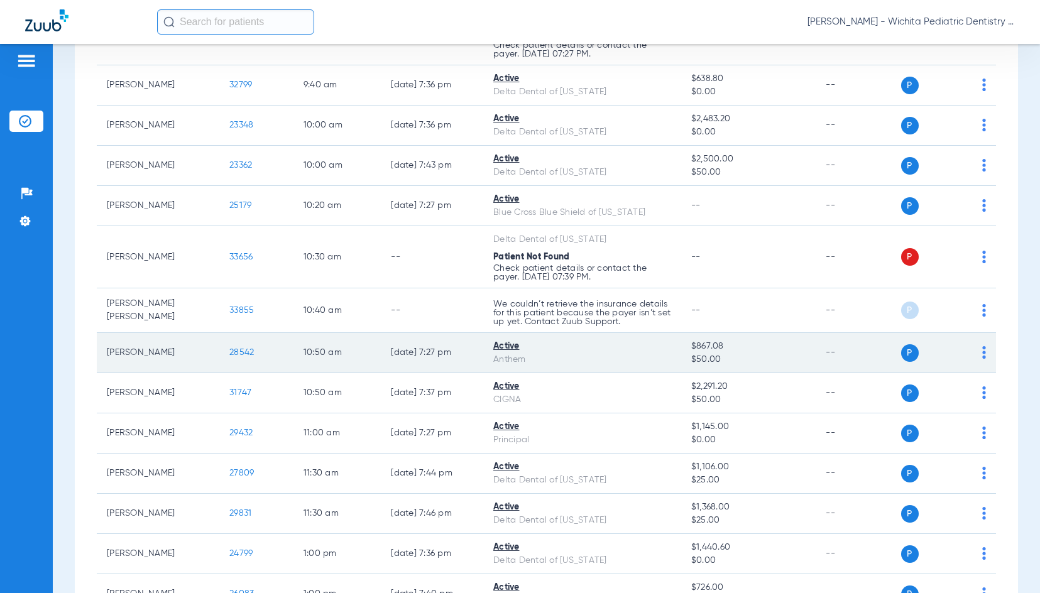
click at [244, 352] on span "28542" at bounding box center [241, 352] width 24 height 9
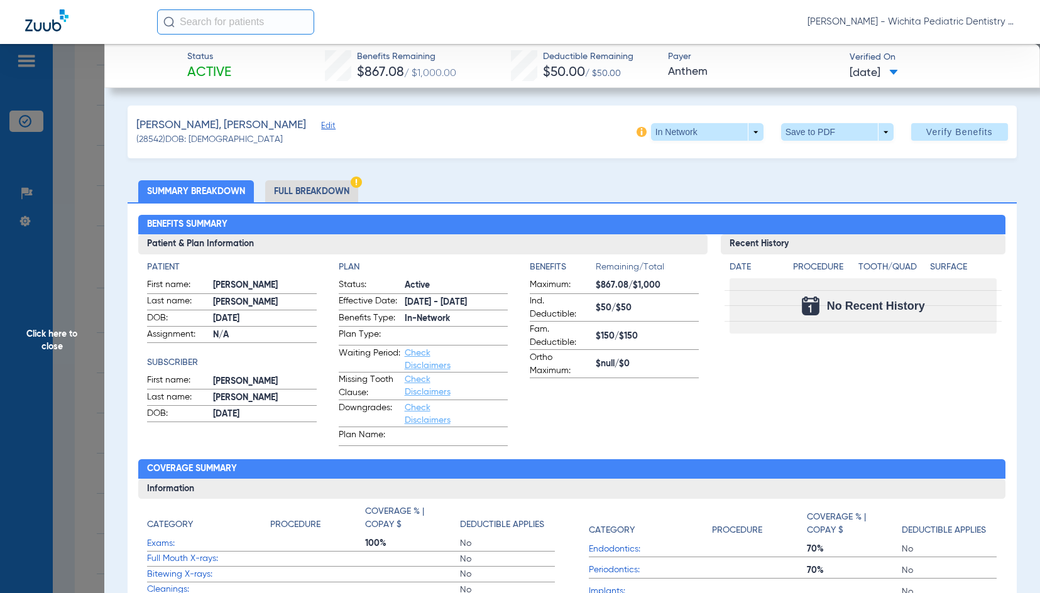
drag, startPoint x: 38, startPoint y: 337, endPoint x: 48, endPoint y: 356, distance: 21.6
click at [38, 337] on span "Click here to close" at bounding box center [52, 340] width 104 height 593
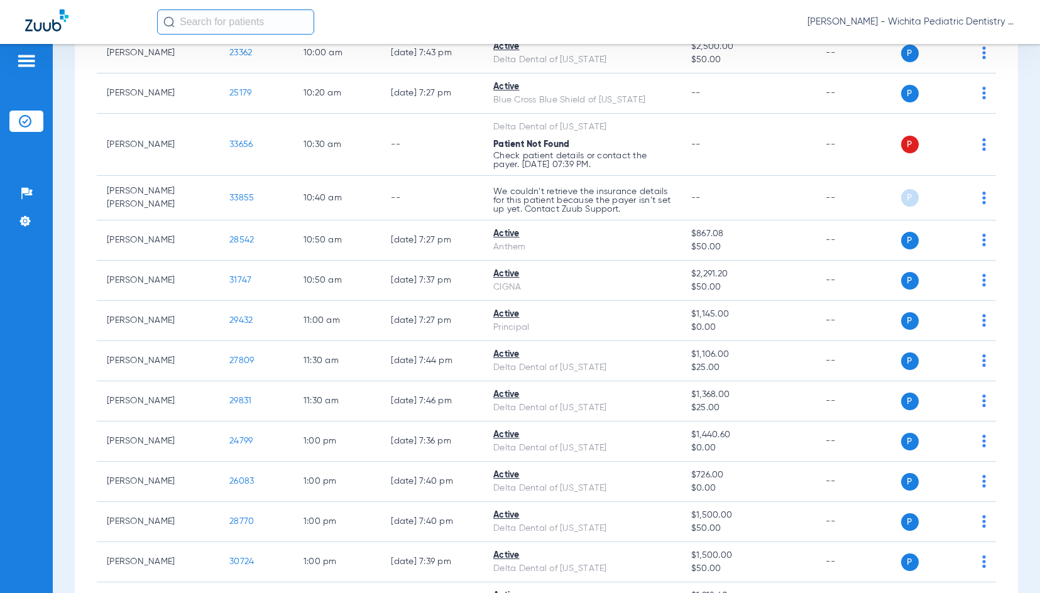
scroll to position [879, 0]
